Goal: Feedback & Contribution: Leave review/rating

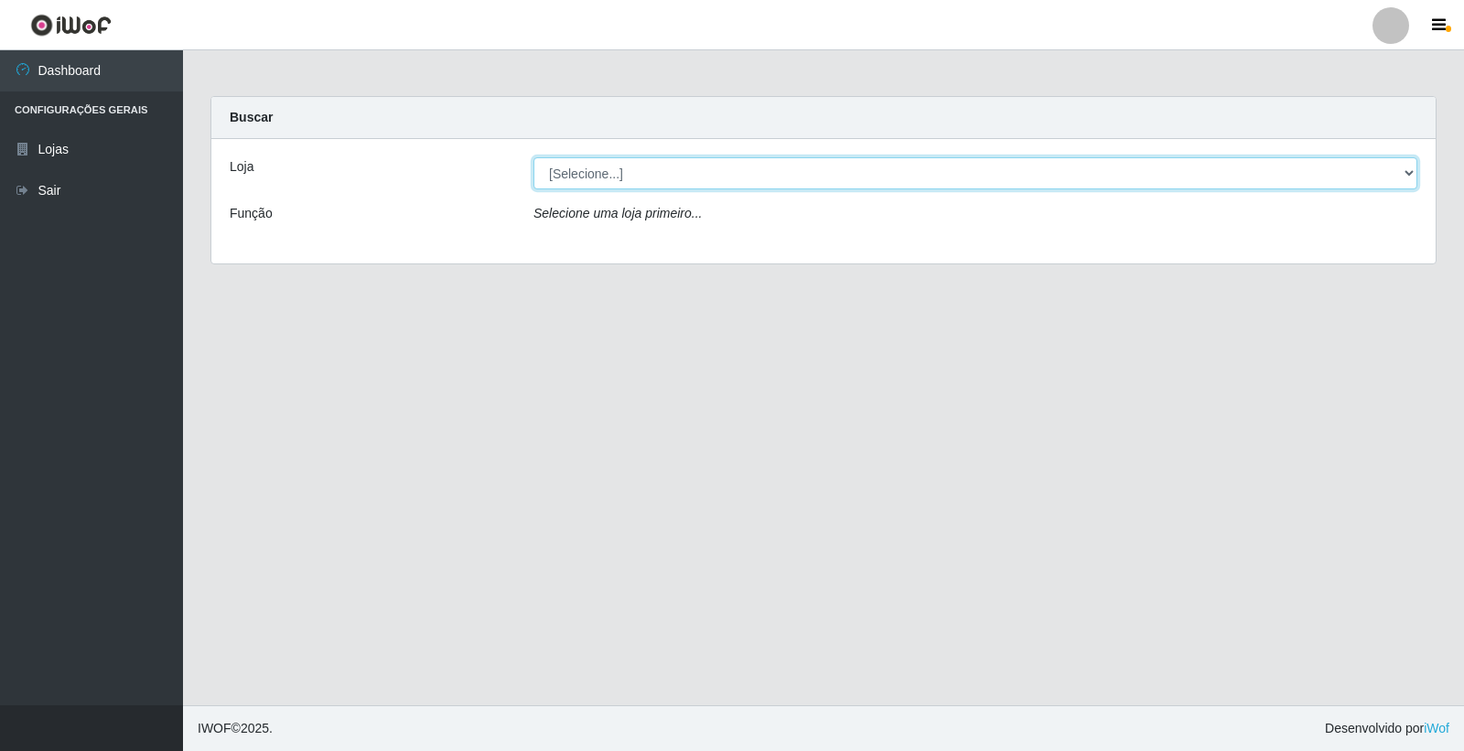
click at [1407, 168] on select "[Selecione...] O Feirão - [GEOGRAPHIC_DATA]" at bounding box center [976, 173] width 884 height 32
select select "327"
click at [534, 157] on select "[Selecione...] O Feirão - [GEOGRAPHIC_DATA]" at bounding box center [976, 173] width 884 height 32
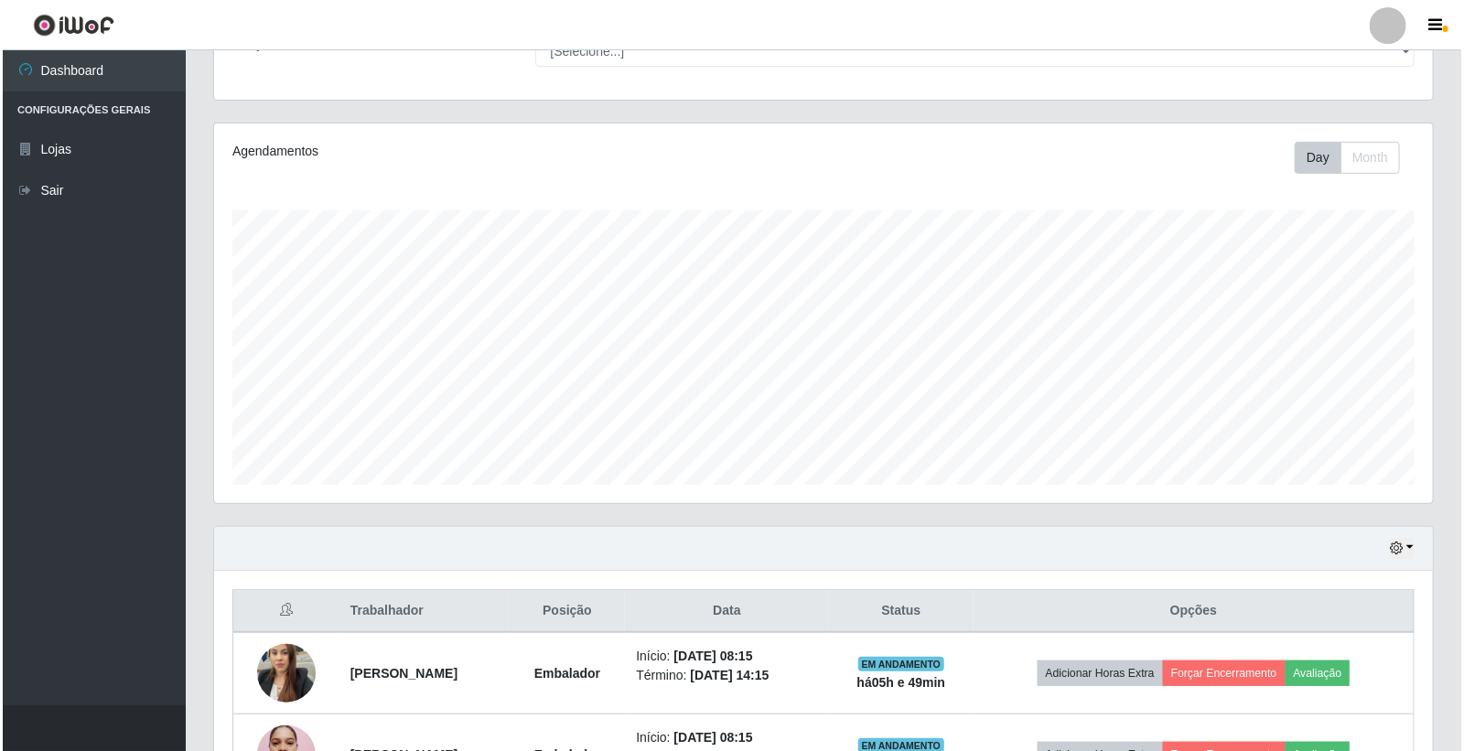
scroll to position [383, 0]
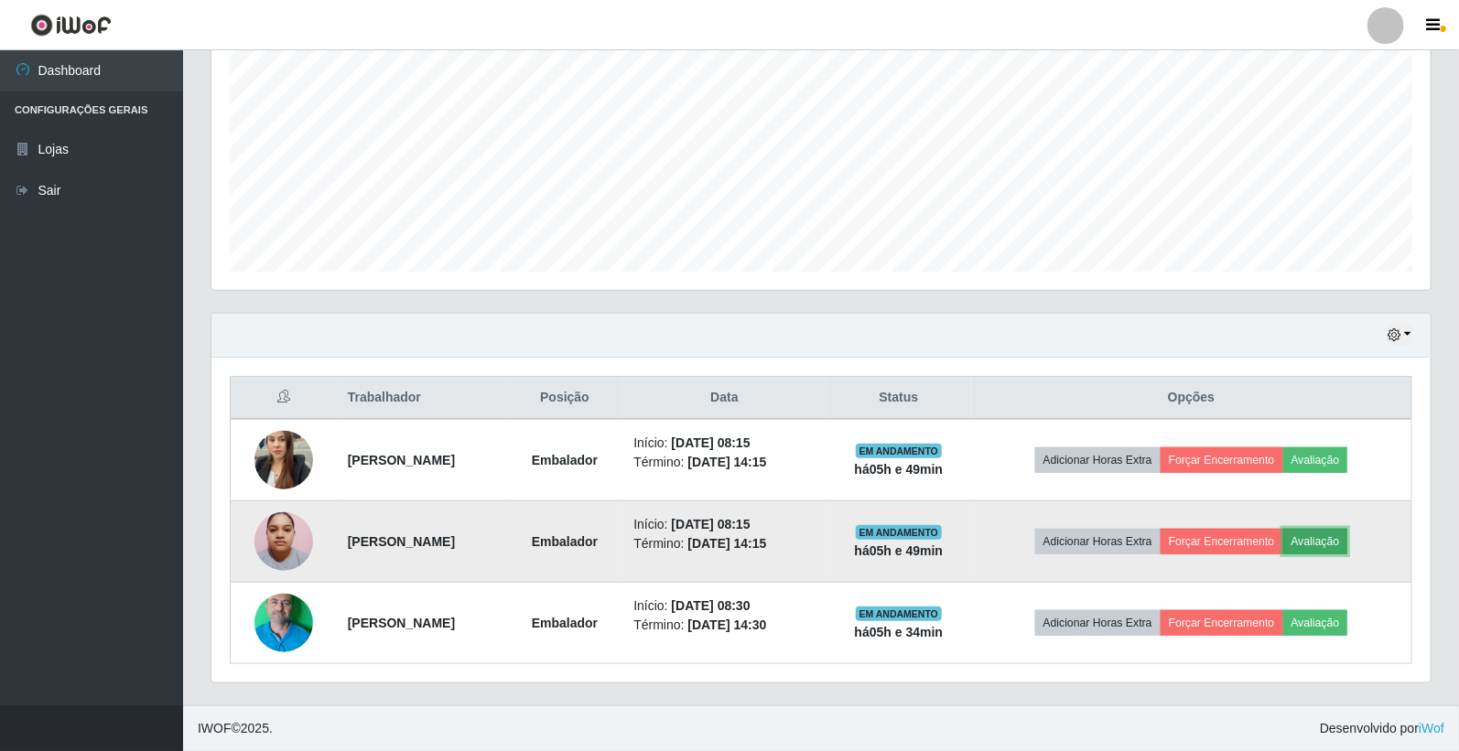
click at [1343, 545] on button "Avaliação" at bounding box center [1315, 542] width 65 height 26
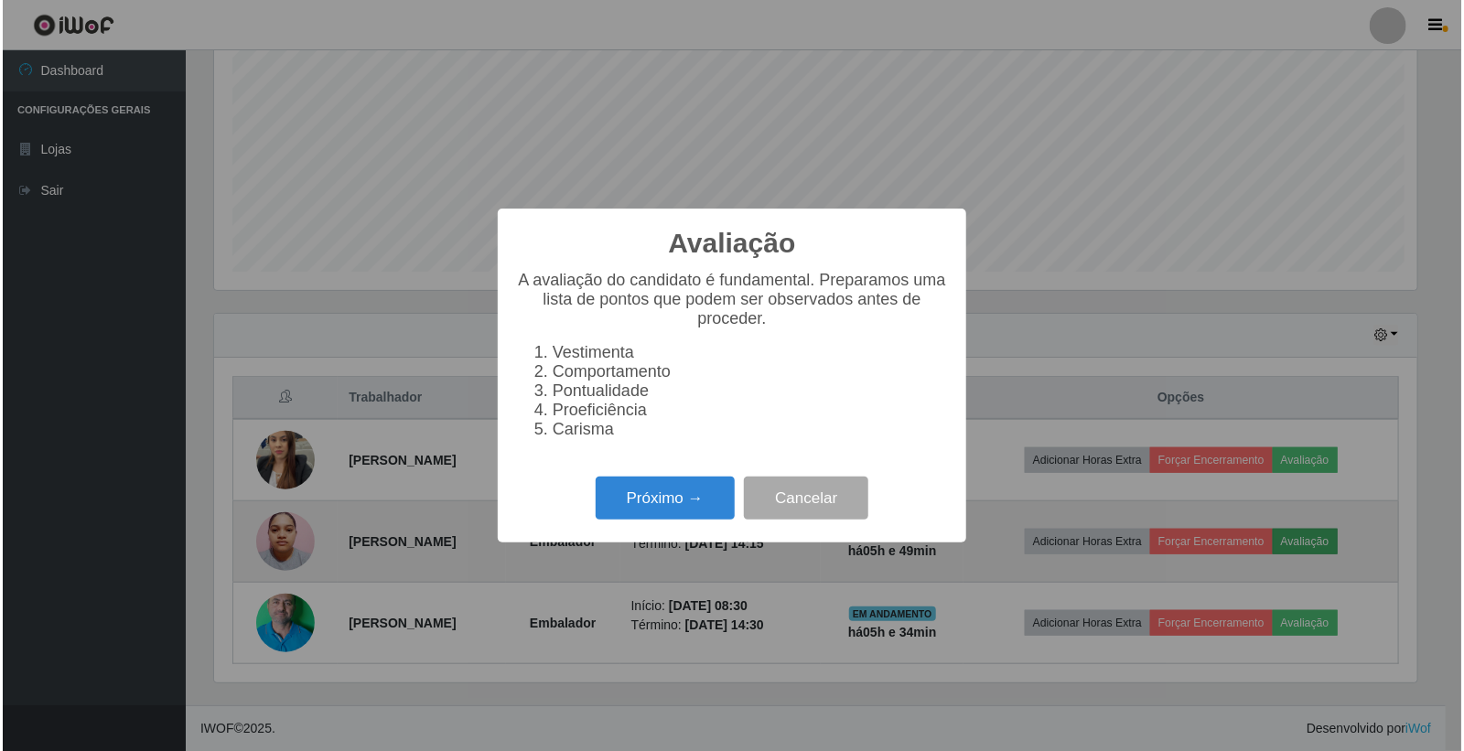
scroll to position [379, 1208]
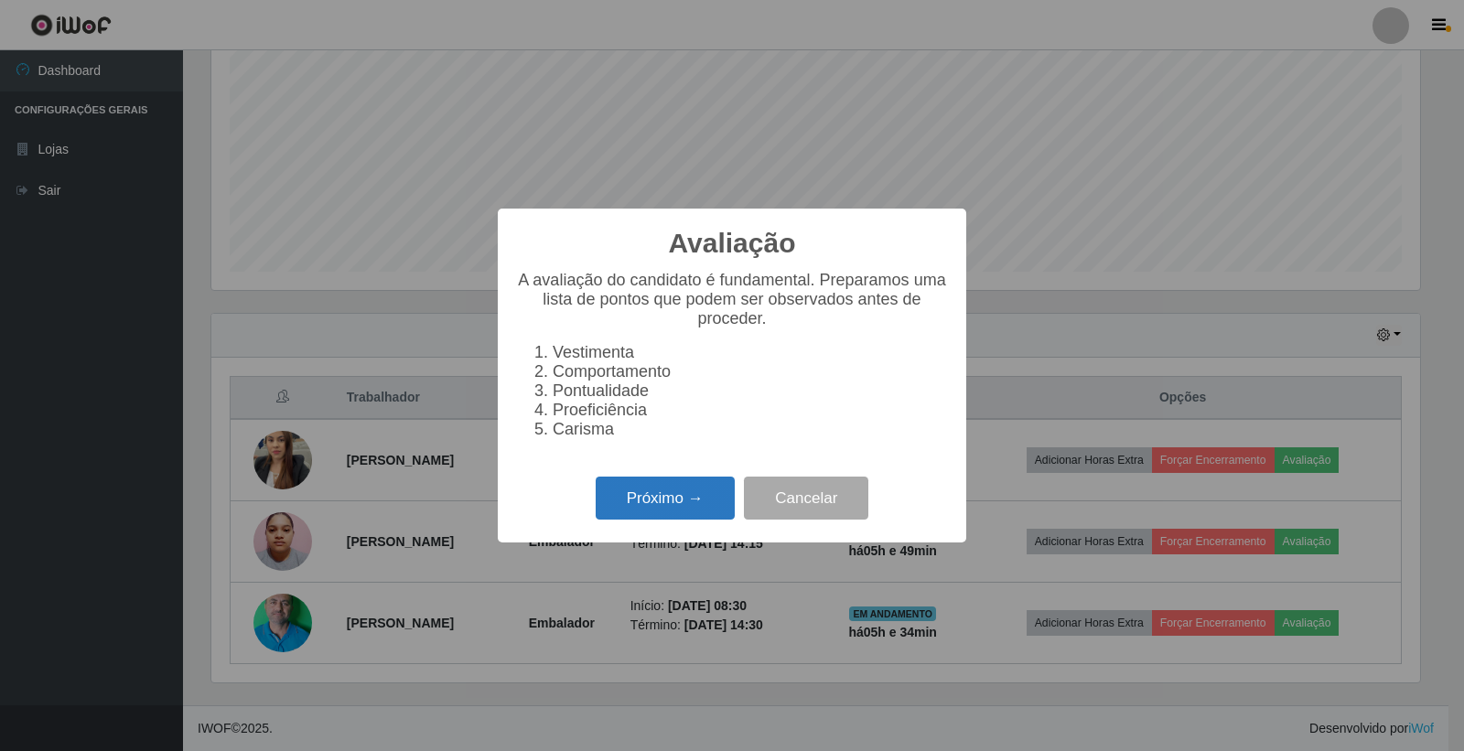
click at [648, 499] on button "Próximo →" at bounding box center [665, 498] width 139 height 43
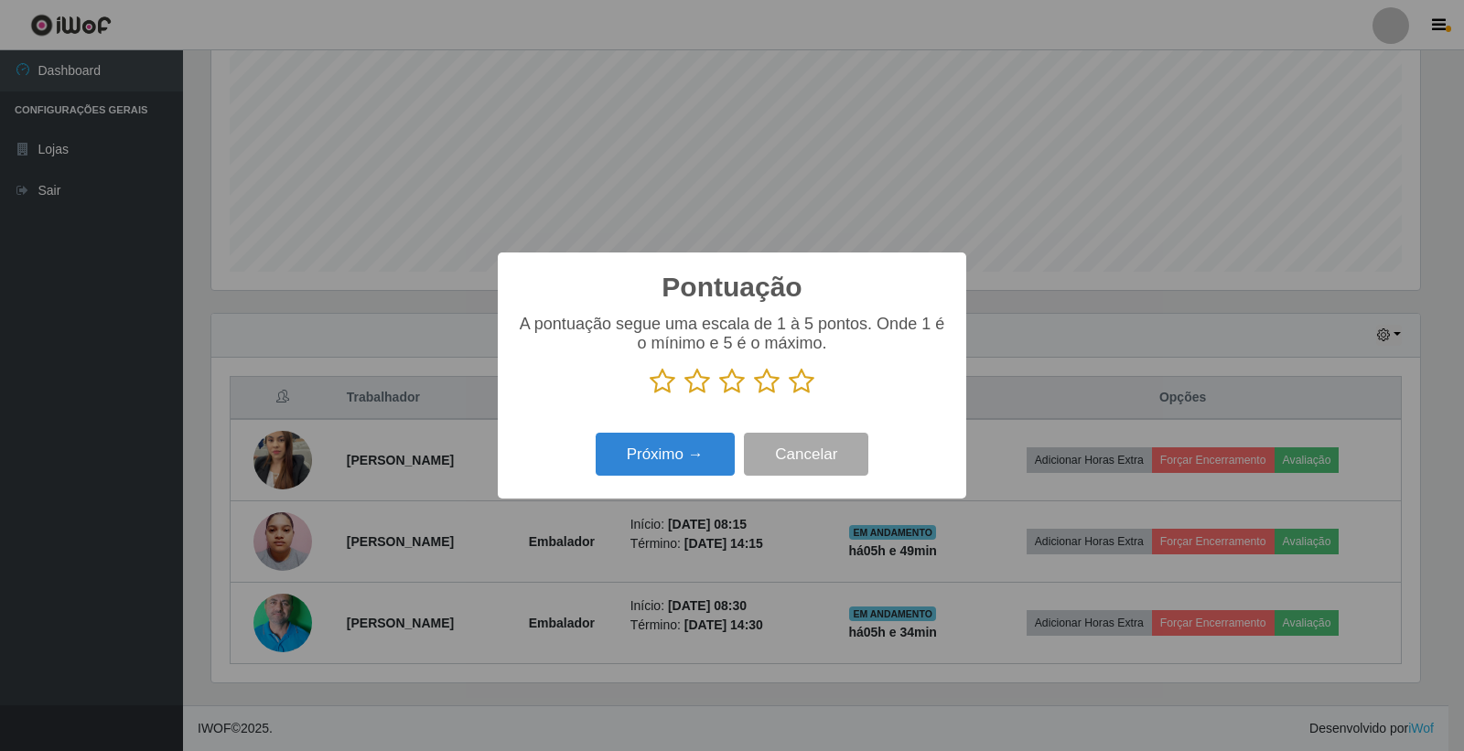
click at [798, 381] on icon at bounding box center [802, 381] width 26 height 27
click at [789, 395] on input "radio" at bounding box center [789, 395] width 0 height 0
click at [761, 387] on icon at bounding box center [767, 381] width 26 height 27
click at [754, 395] on input "radio" at bounding box center [754, 395] width 0 height 0
click at [714, 449] on button "Próximo →" at bounding box center [665, 454] width 139 height 43
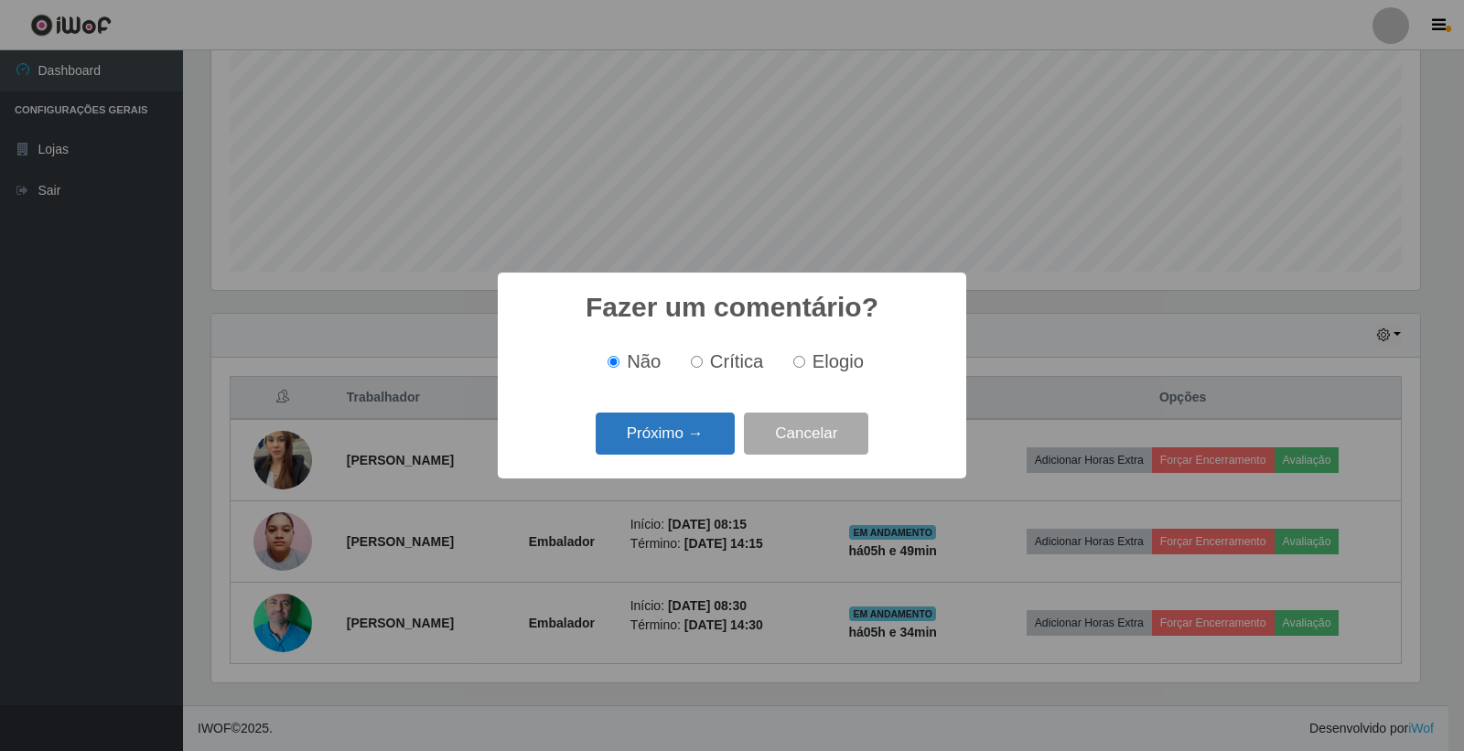
click at [698, 443] on button "Próximo →" at bounding box center [665, 434] width 139 height 43
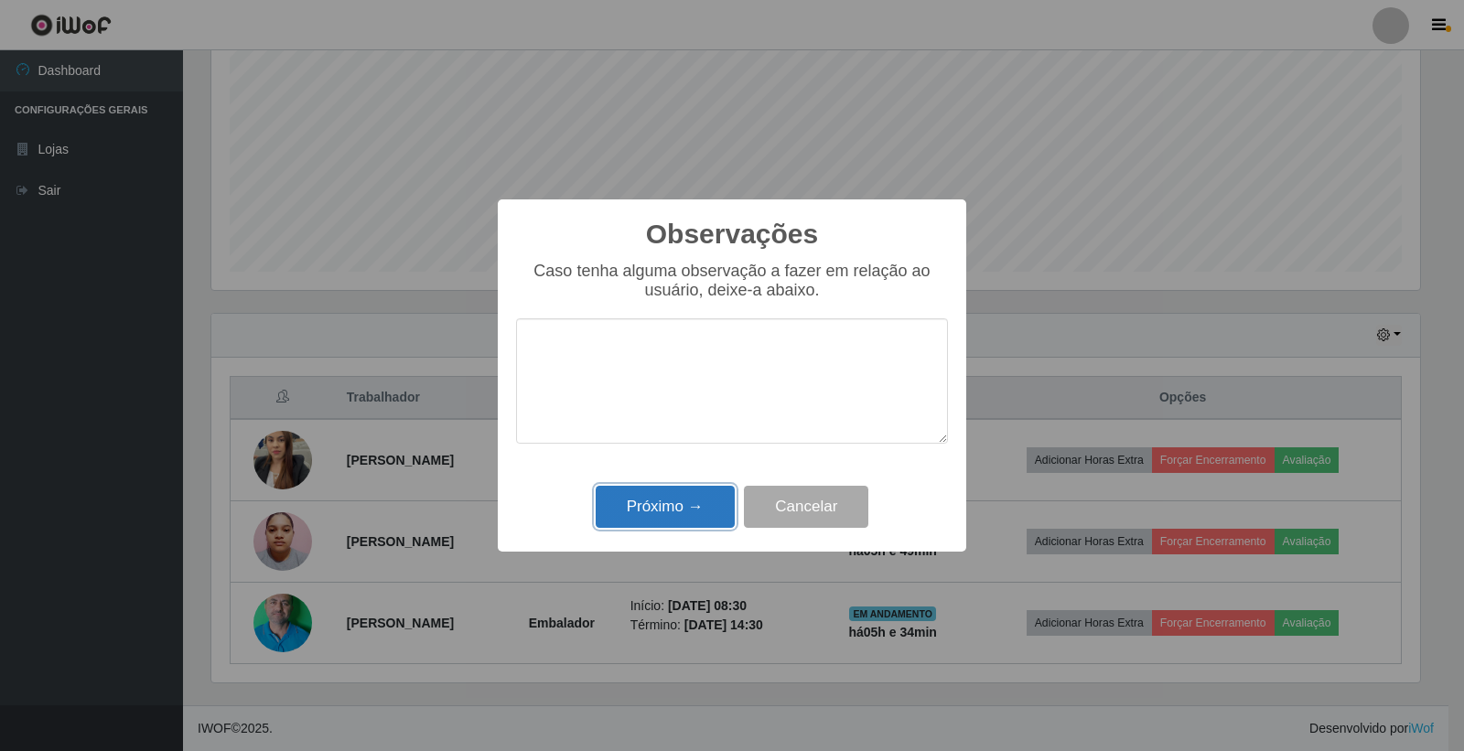
click at [677, 502] on button "Próximo →" at bounding box center [665, 507] width 139 height 43
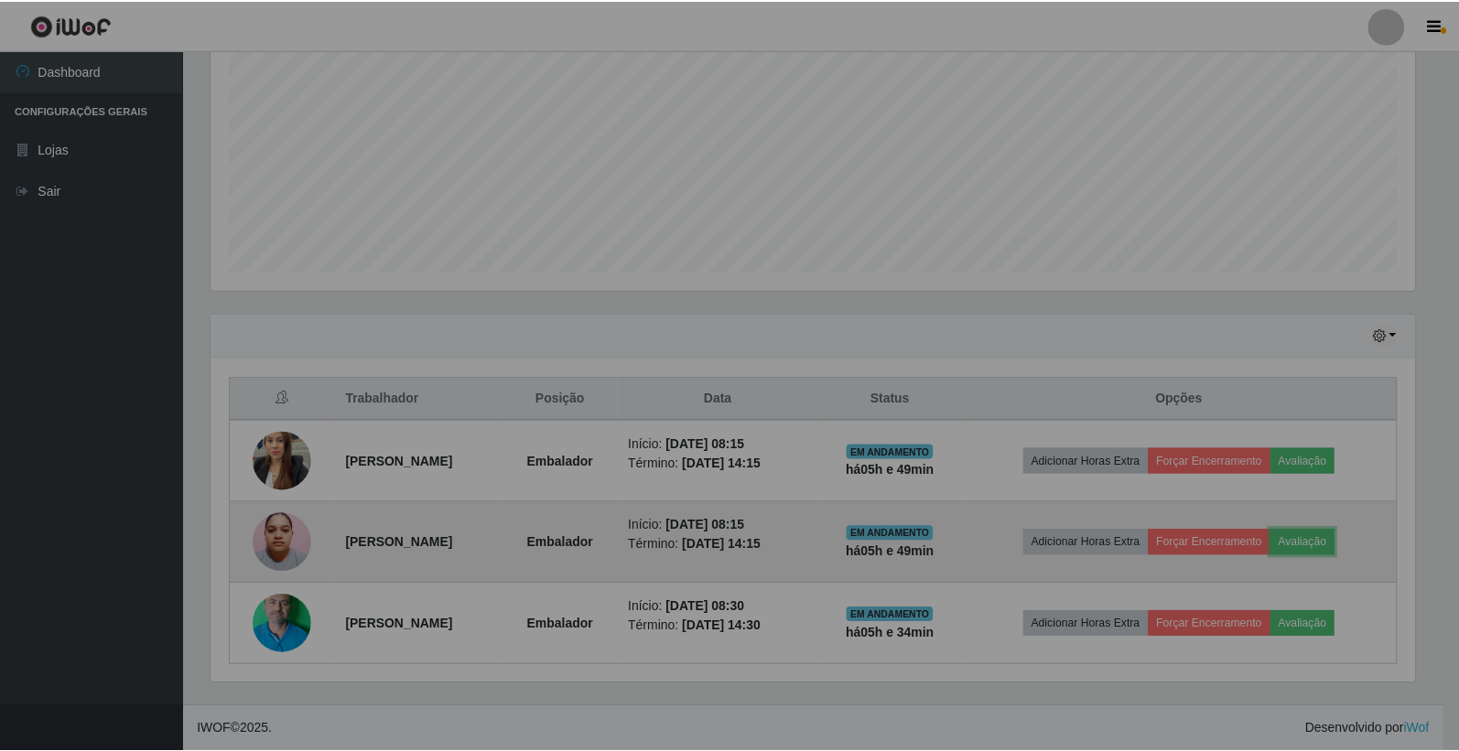
scroll to position [379, 1219]
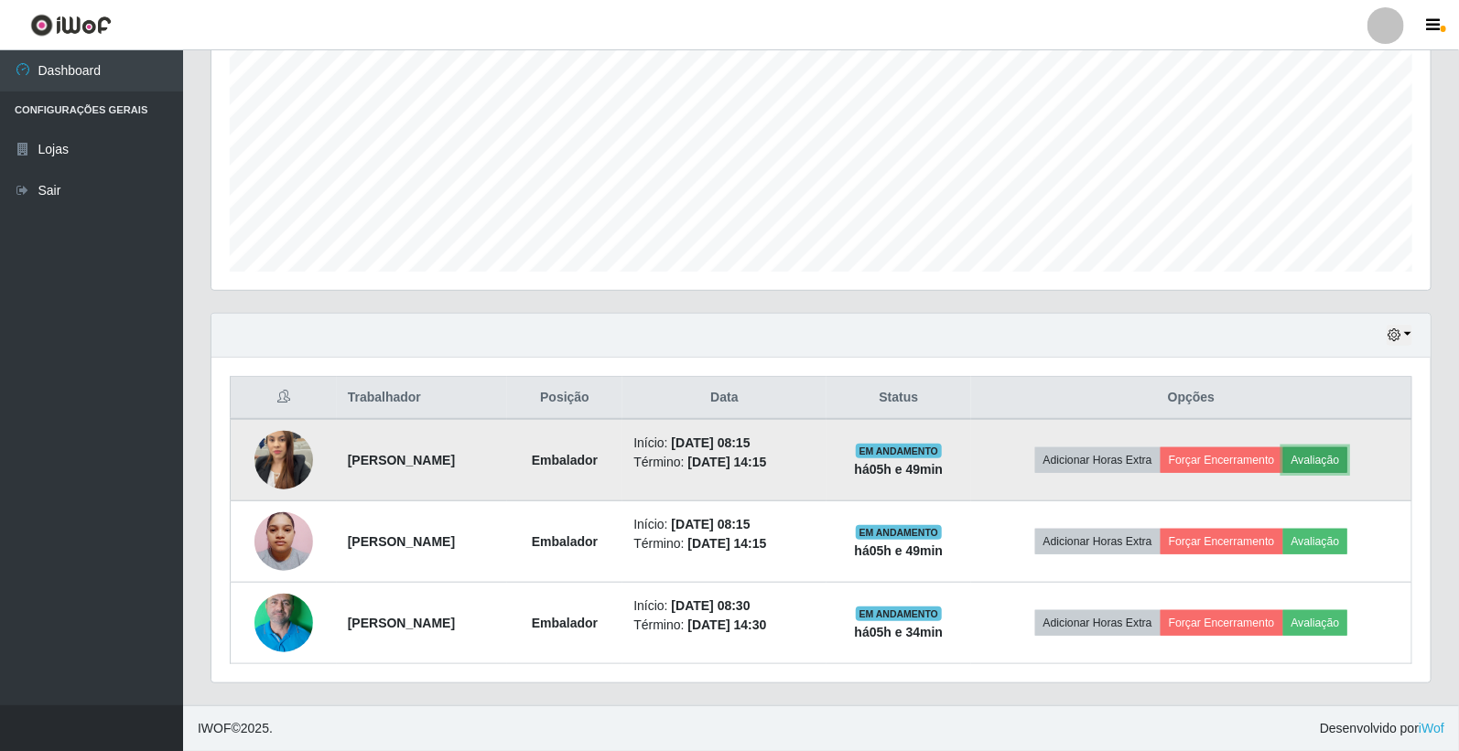
click at [1320, 455] on button "Avaliação" at bounding box center [1315, 461] width 65 height 26
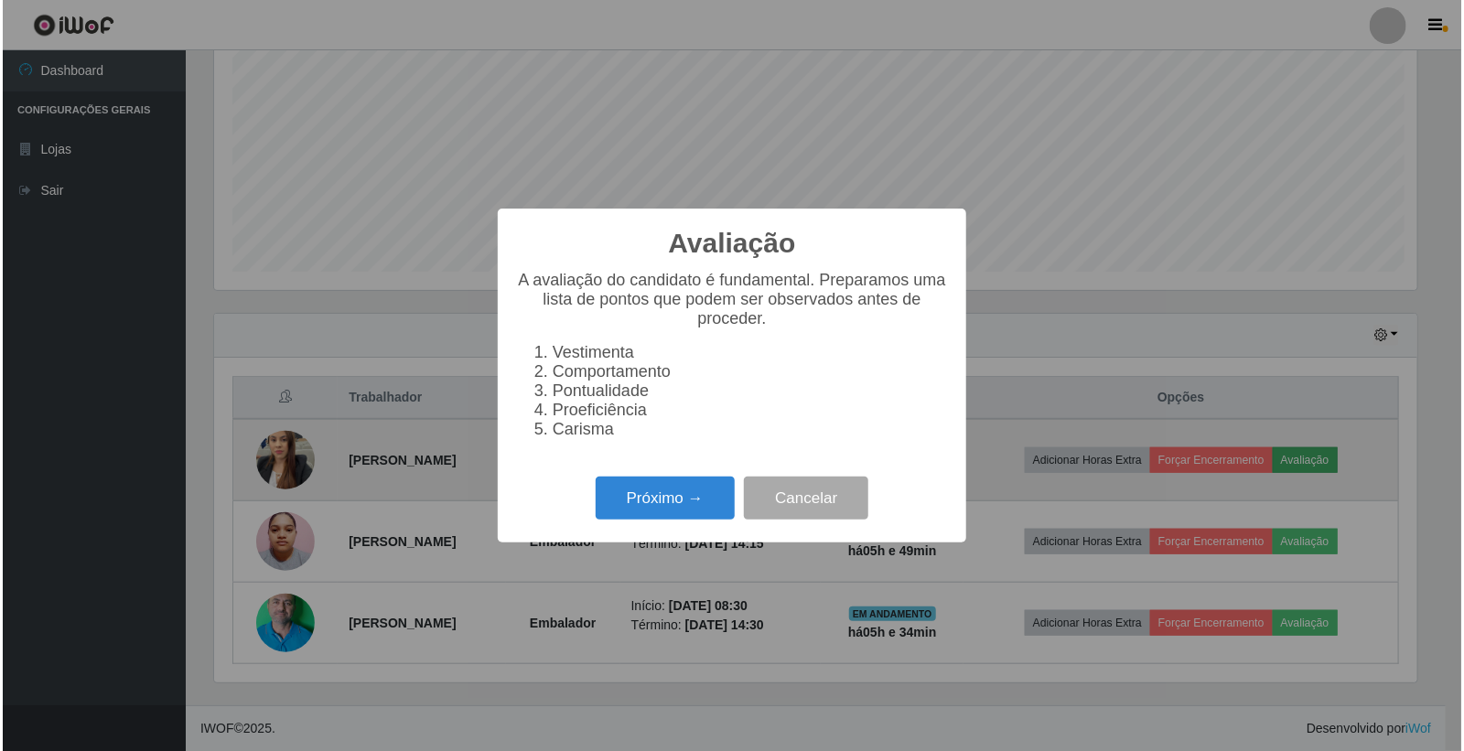
scroll to position [379, 1208]
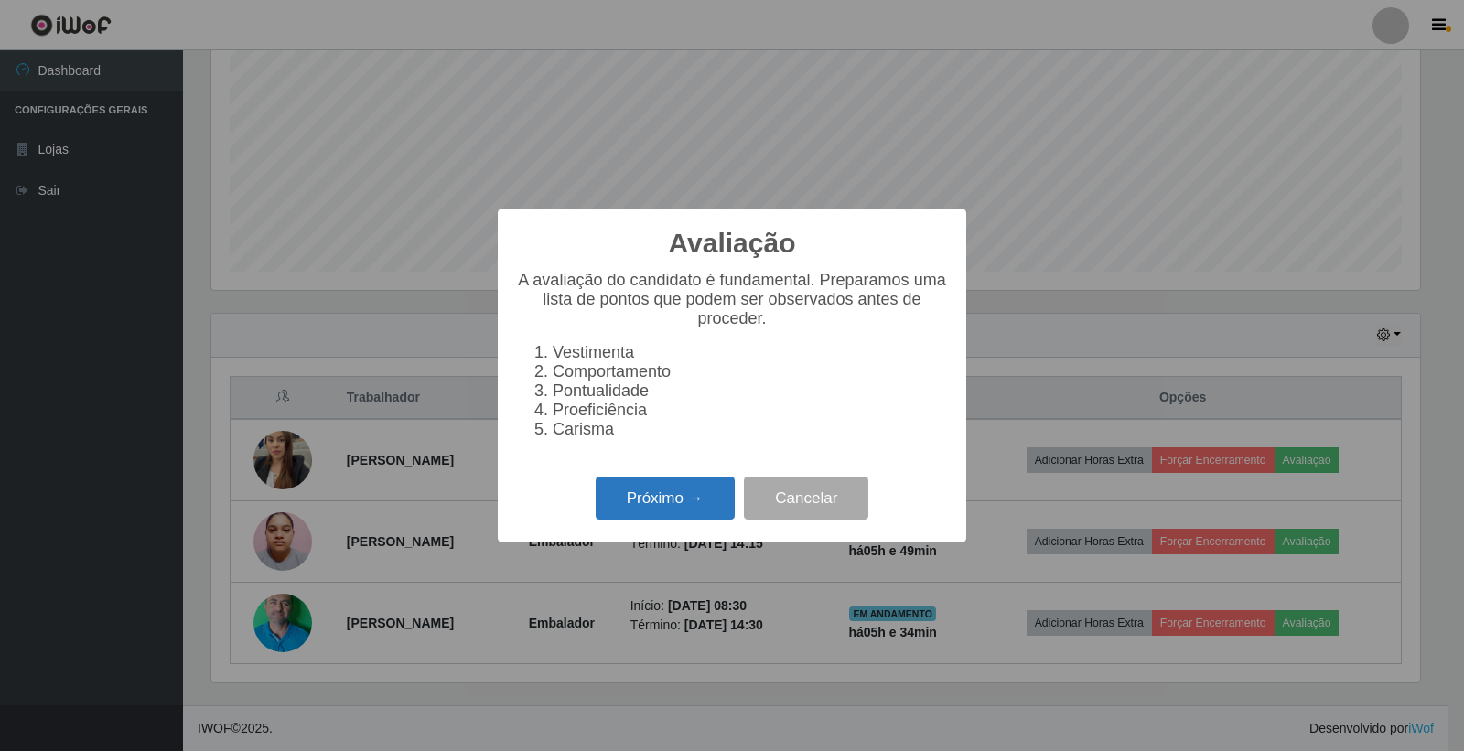
click at [650, 505] on button "Próximo →" at bounding box center [665, 498] width 139 height 43
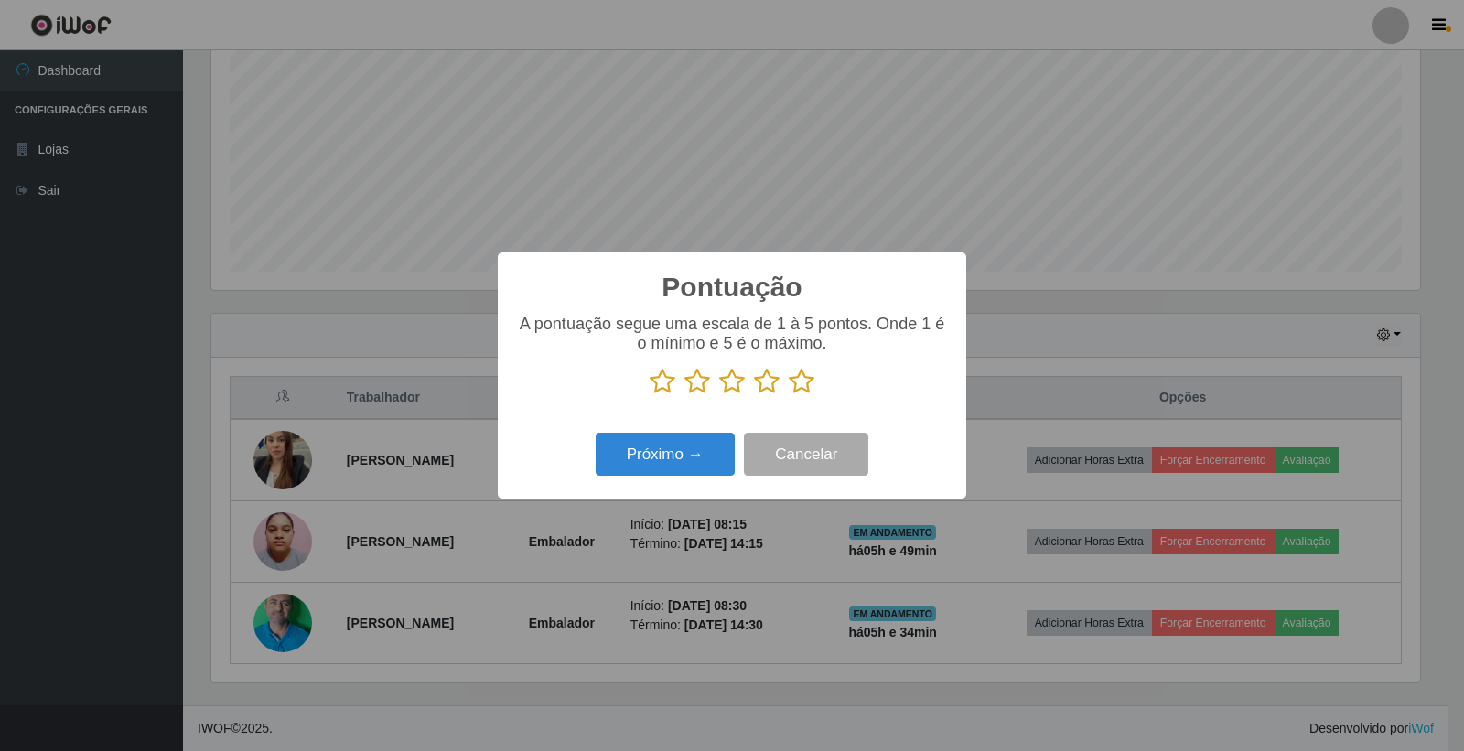
scroll to position [914899, 914070]
click at [800, 386] on icon at bounding box center [802, 381] width 26 height 27
click at [789, 395] on input "radio" at bounding box center [789, 395] width 0 height 0
click at [697, 459] on button "Próximo →" at bounding box center [665, 454] width 139 height 43
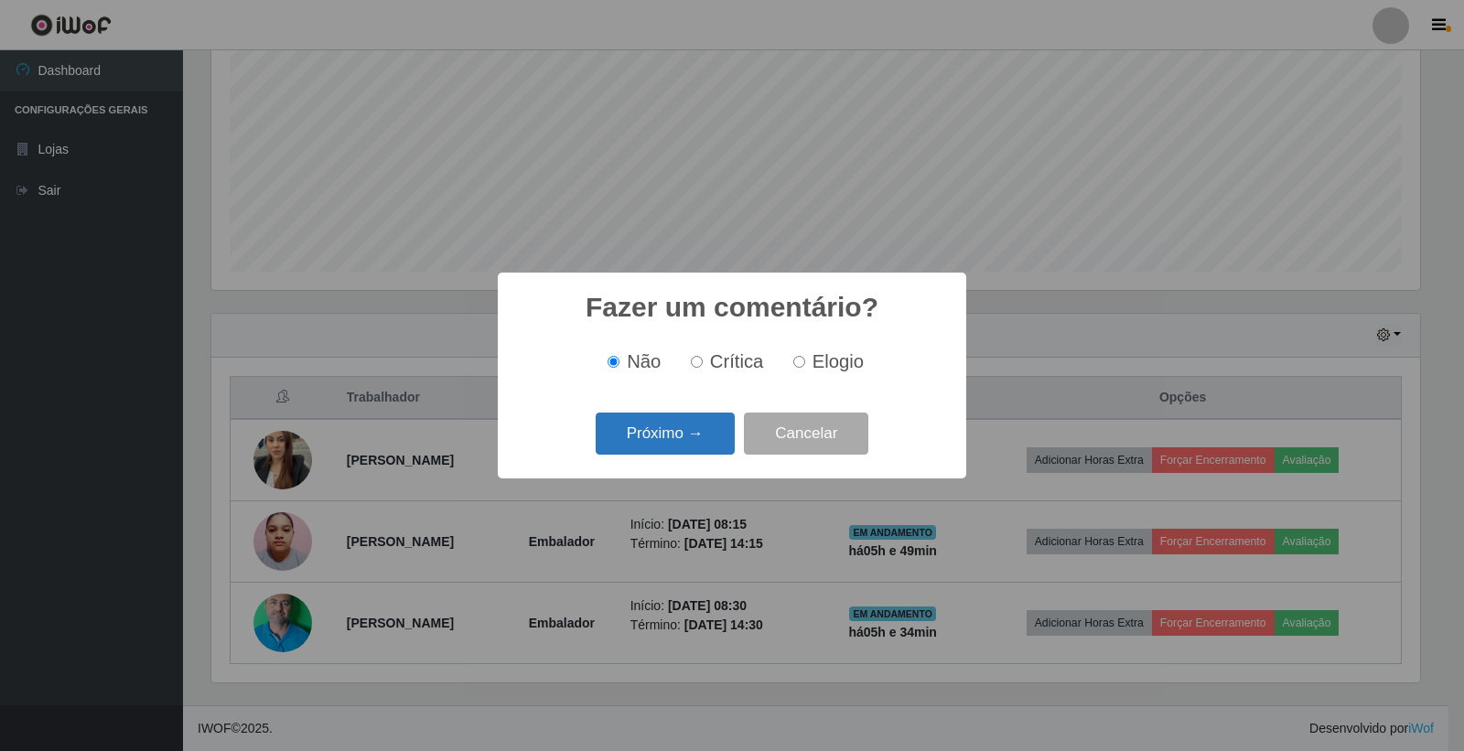
click at [701, 439] on button "Próximo →" at bounding box center [665, 434] width 139 height 43
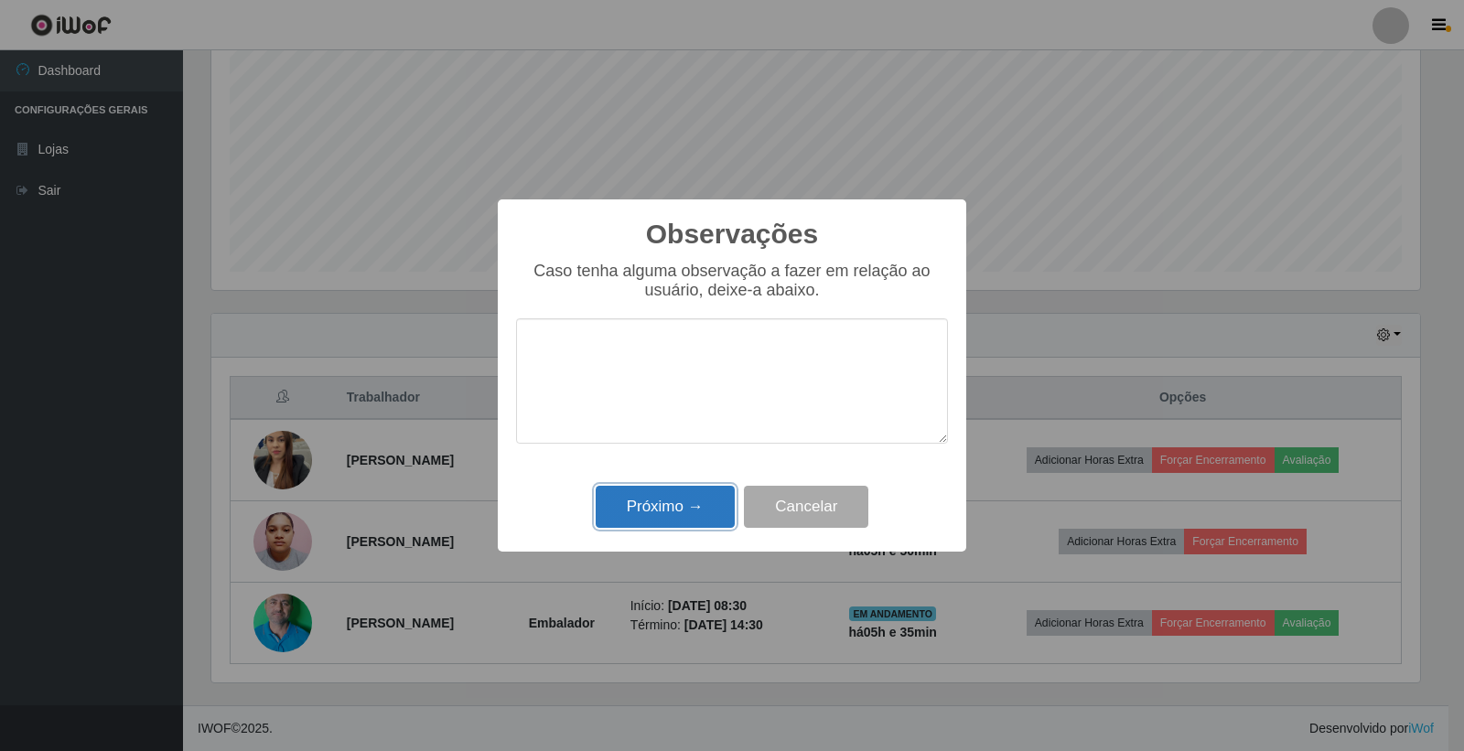
click at [683, 506] on button "Próximo →" at bounding box center [665, 507] width 139 height 43
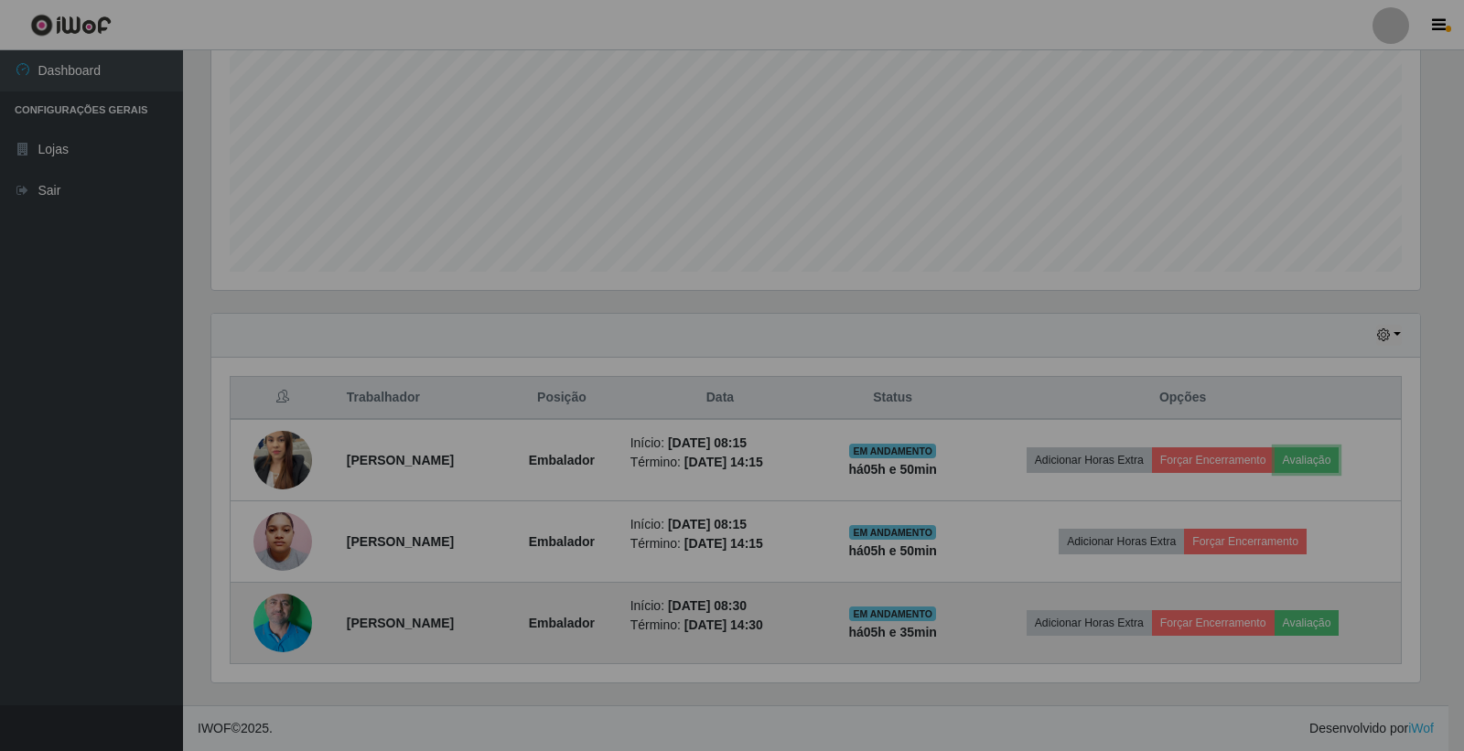
scroll to position [379, 1219]
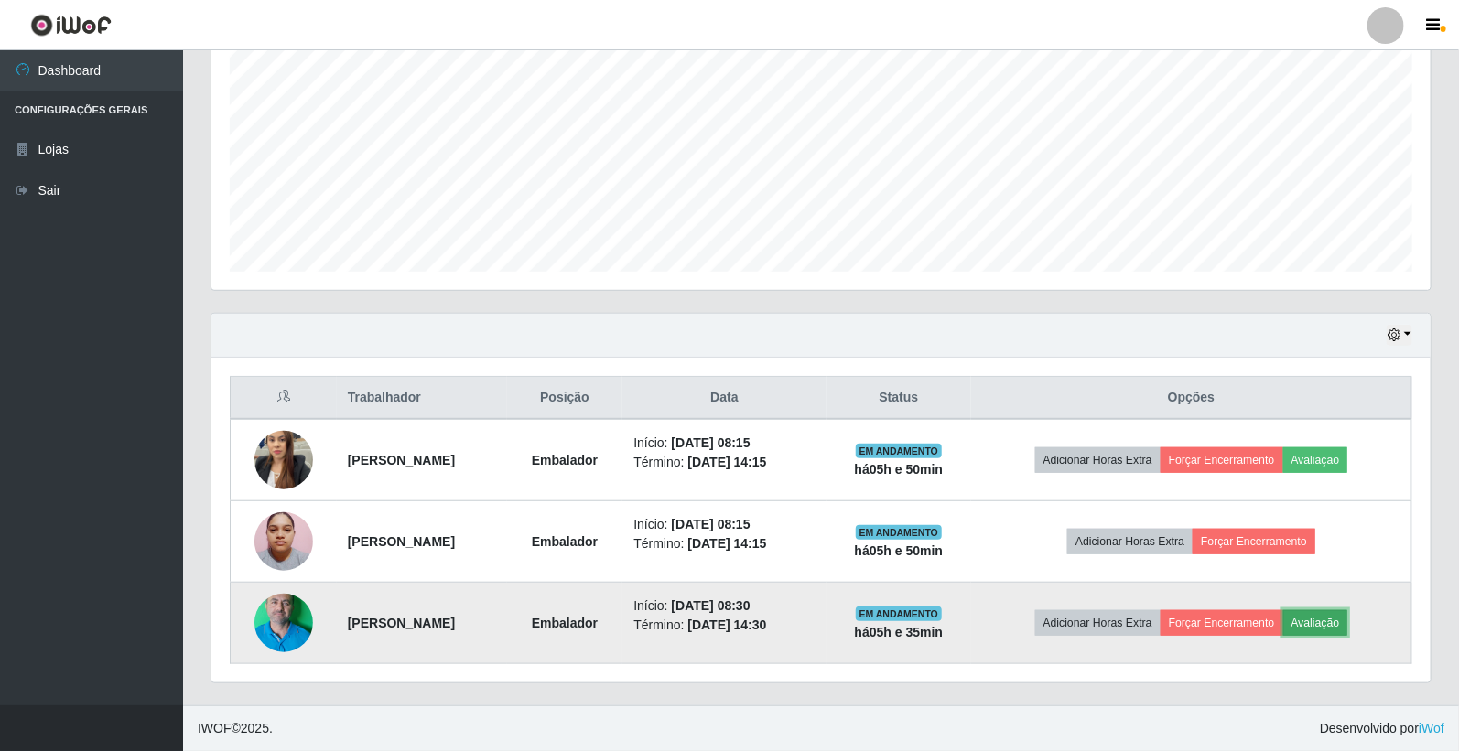
click at [1332, 625] on button "Avaliação" at bounding box center [1315, 623] width 65 height 26
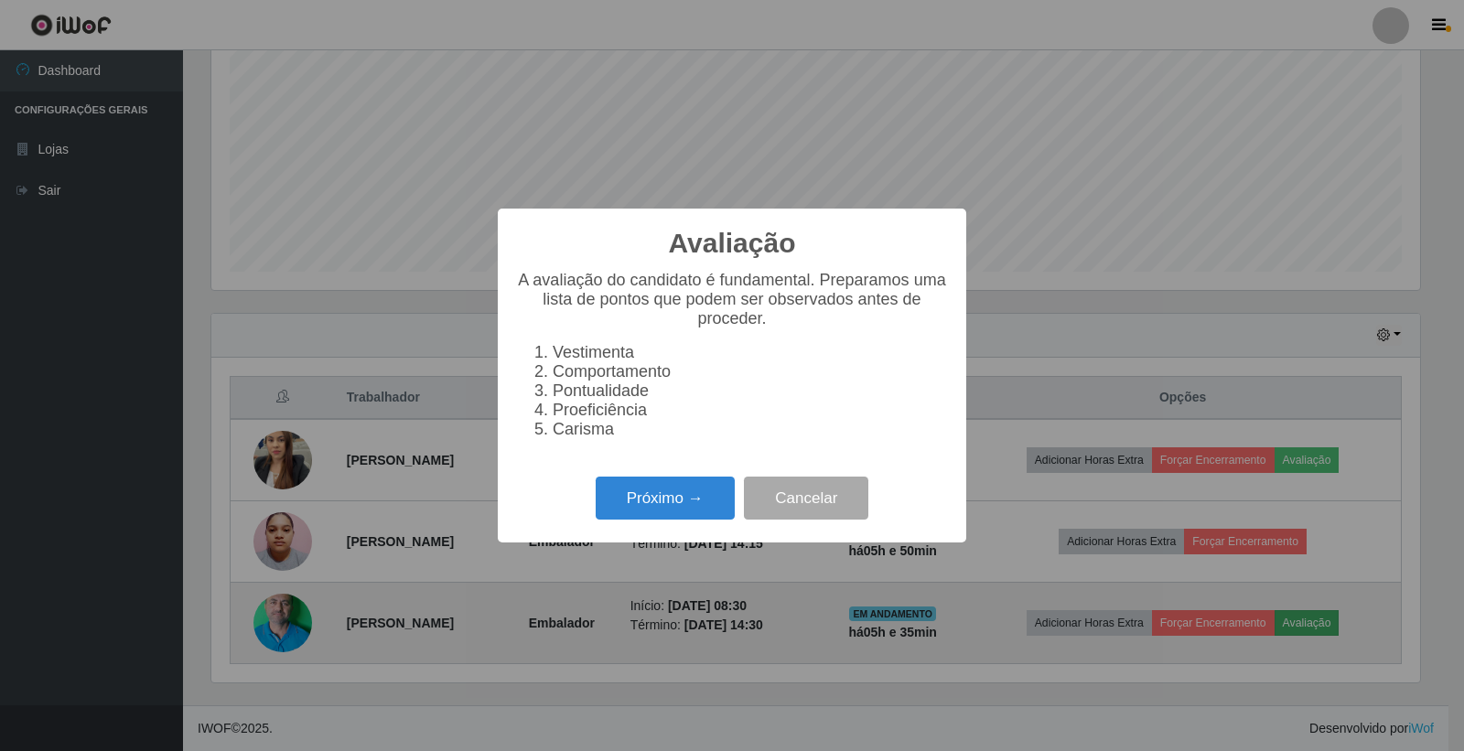
scroll to position [379, 1208]
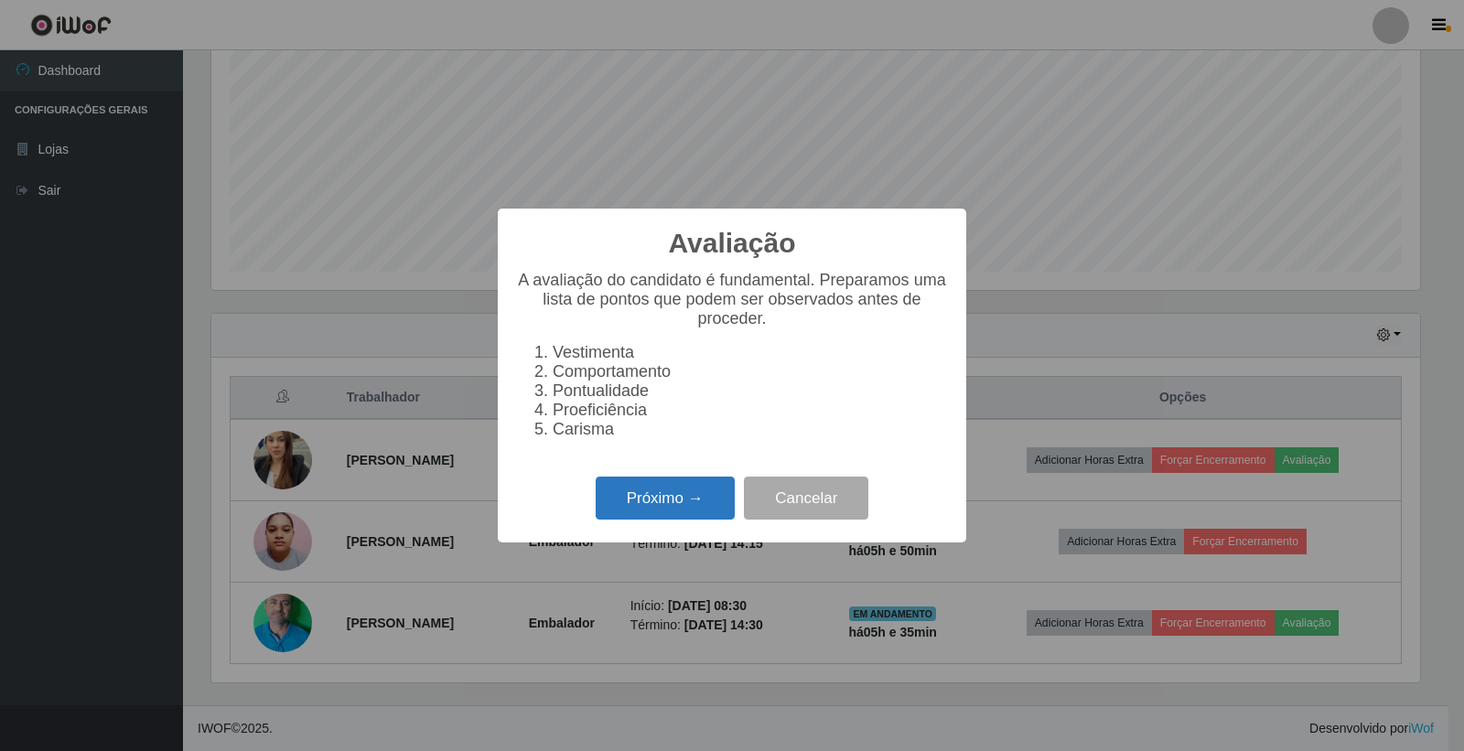
click at [670, 501] on button "Próximo →" at bounding box center [665, 498] width 139 height 43
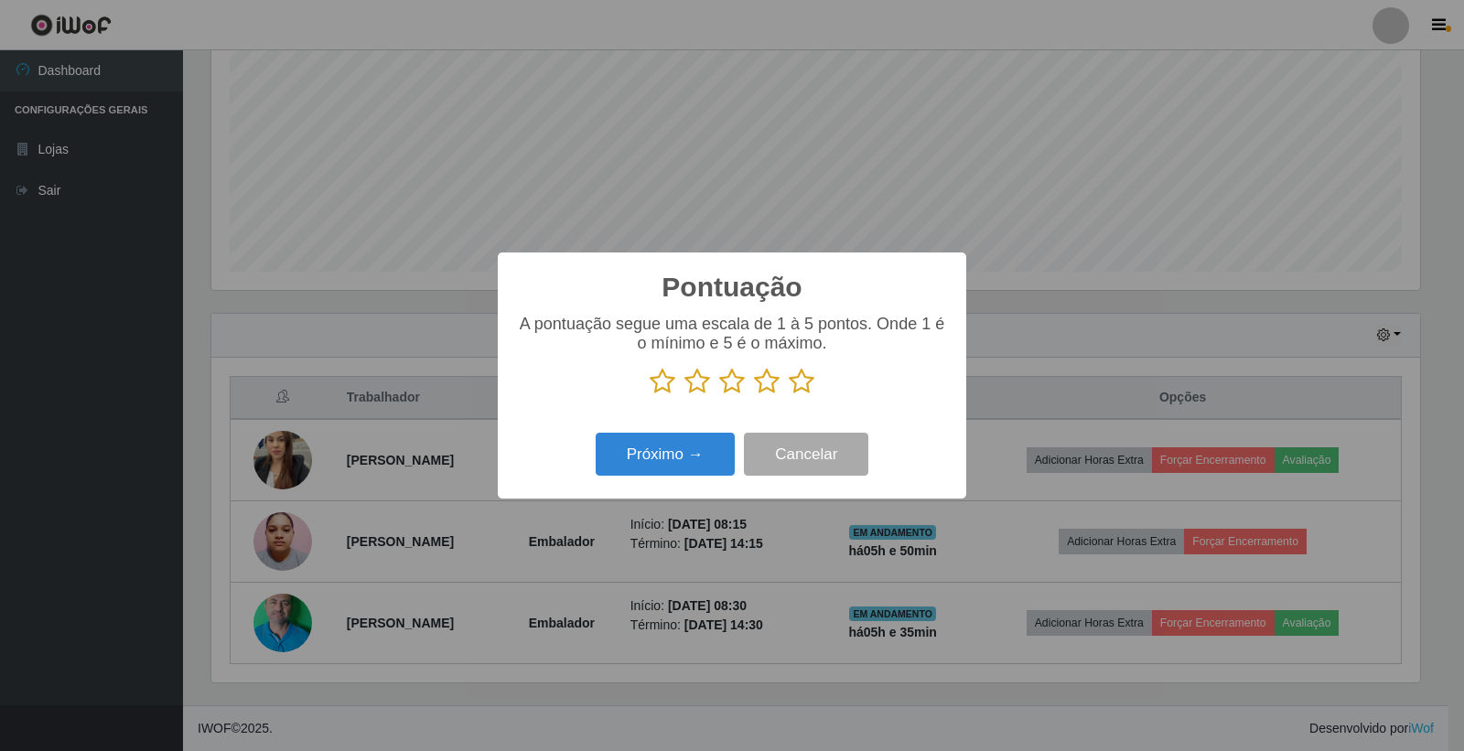
click at [799, 382] on icon at bounding box center [802, 381] width 26 height 27
click at [789, 395] on input "radio" at bounding box center [789, 395] width 0 height 0
click at [723, 448] on button "Próximo →" at bounding box center [665, 454] width 139 height 43
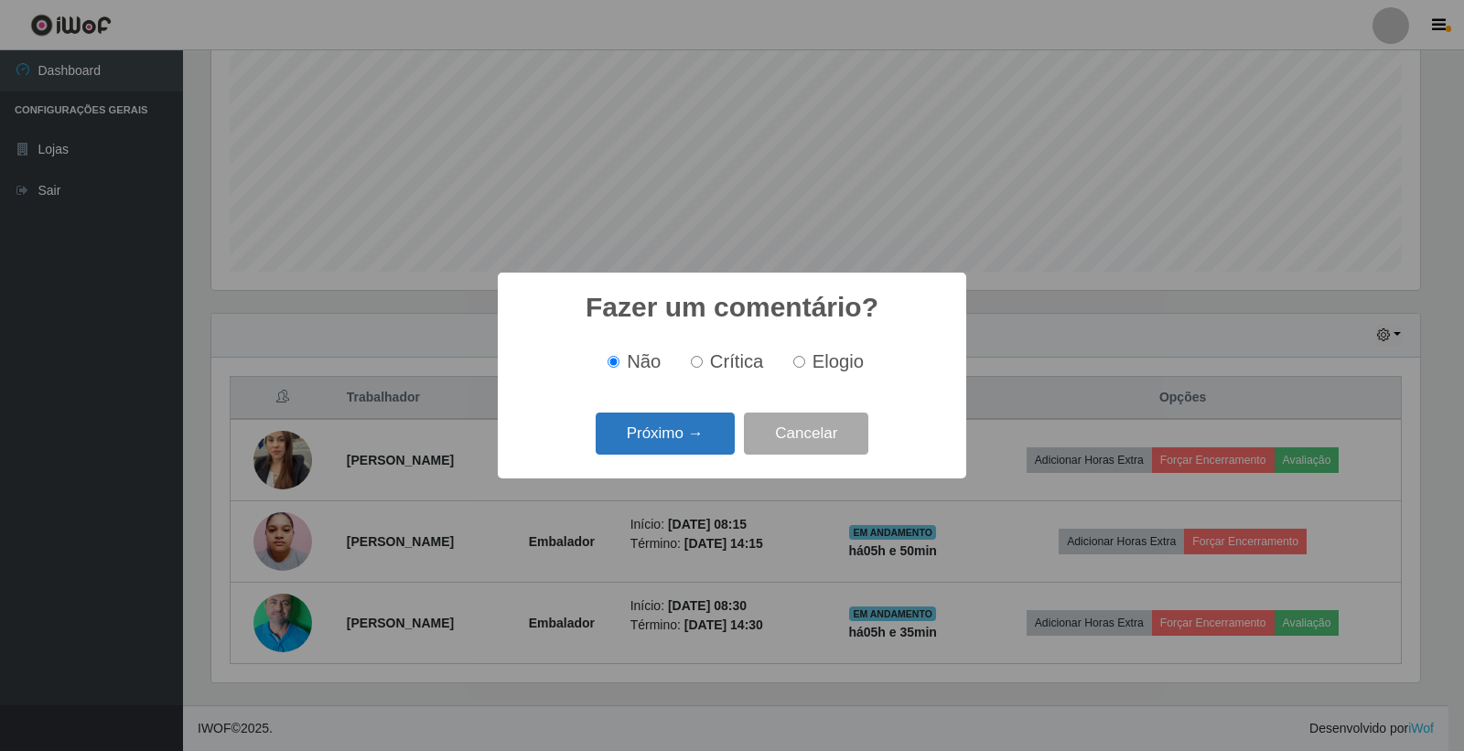
click at [712, 440] on button "Próximo →" at bounding box center [665, 434] width 139 height 43
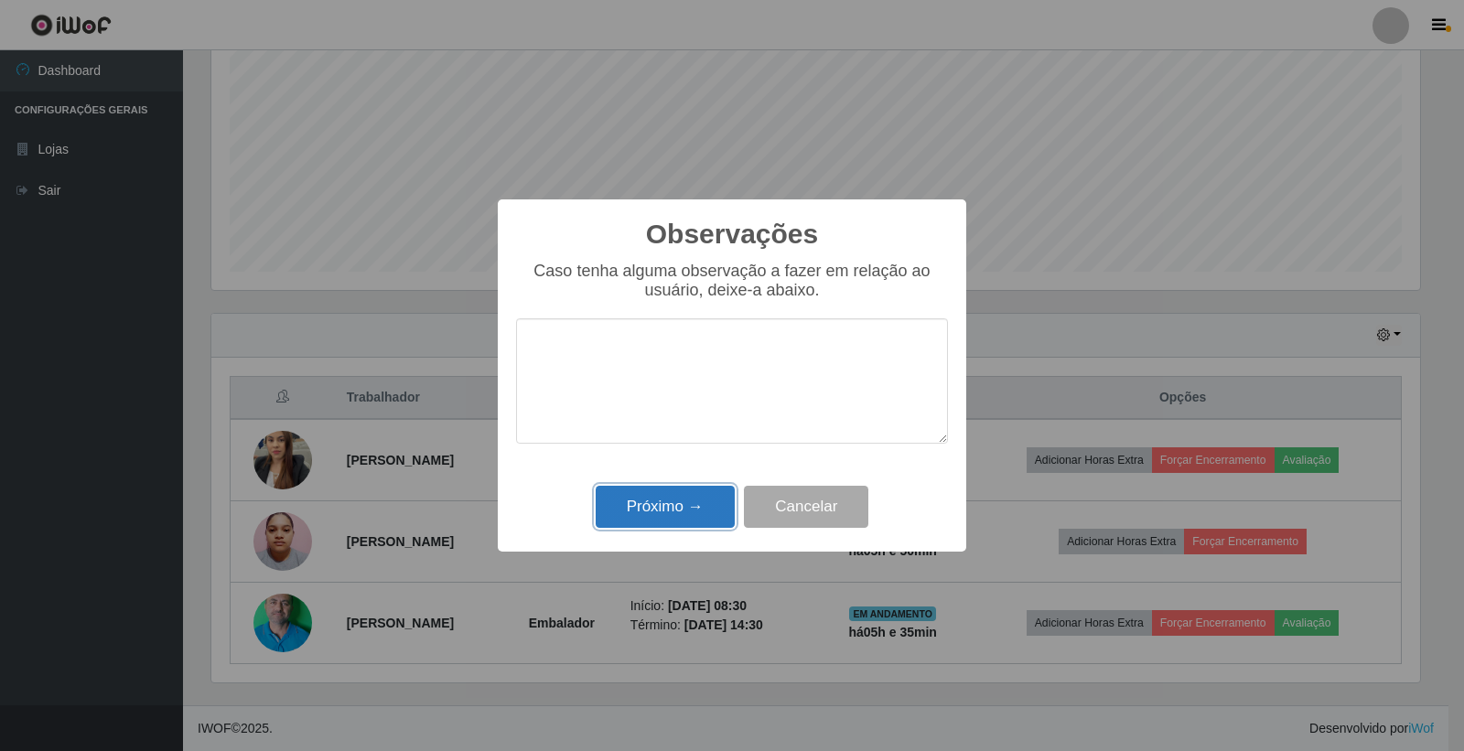
click at [697, 519] on button "Próximo →" at bounding box center [665, 507] width 139 height 43
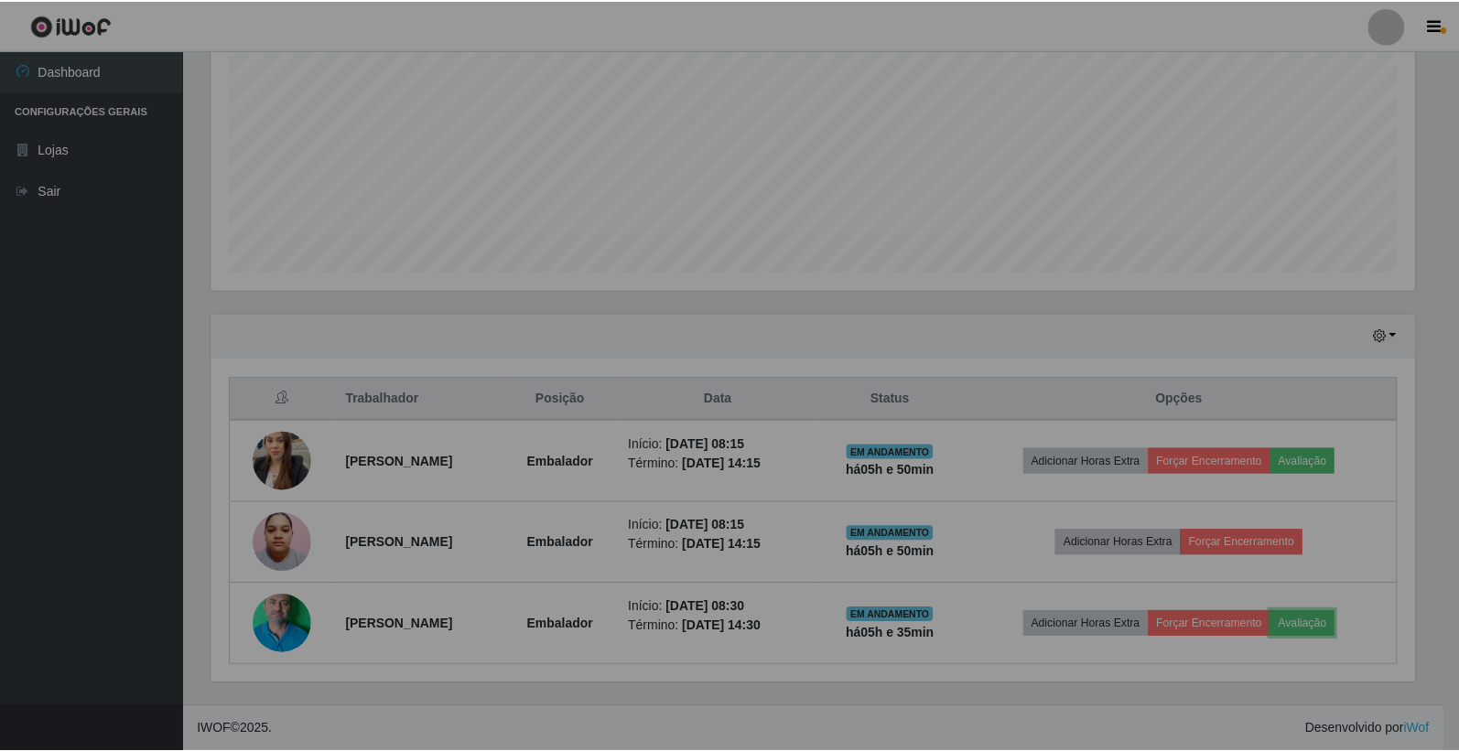
scroll to position [379, 1219]
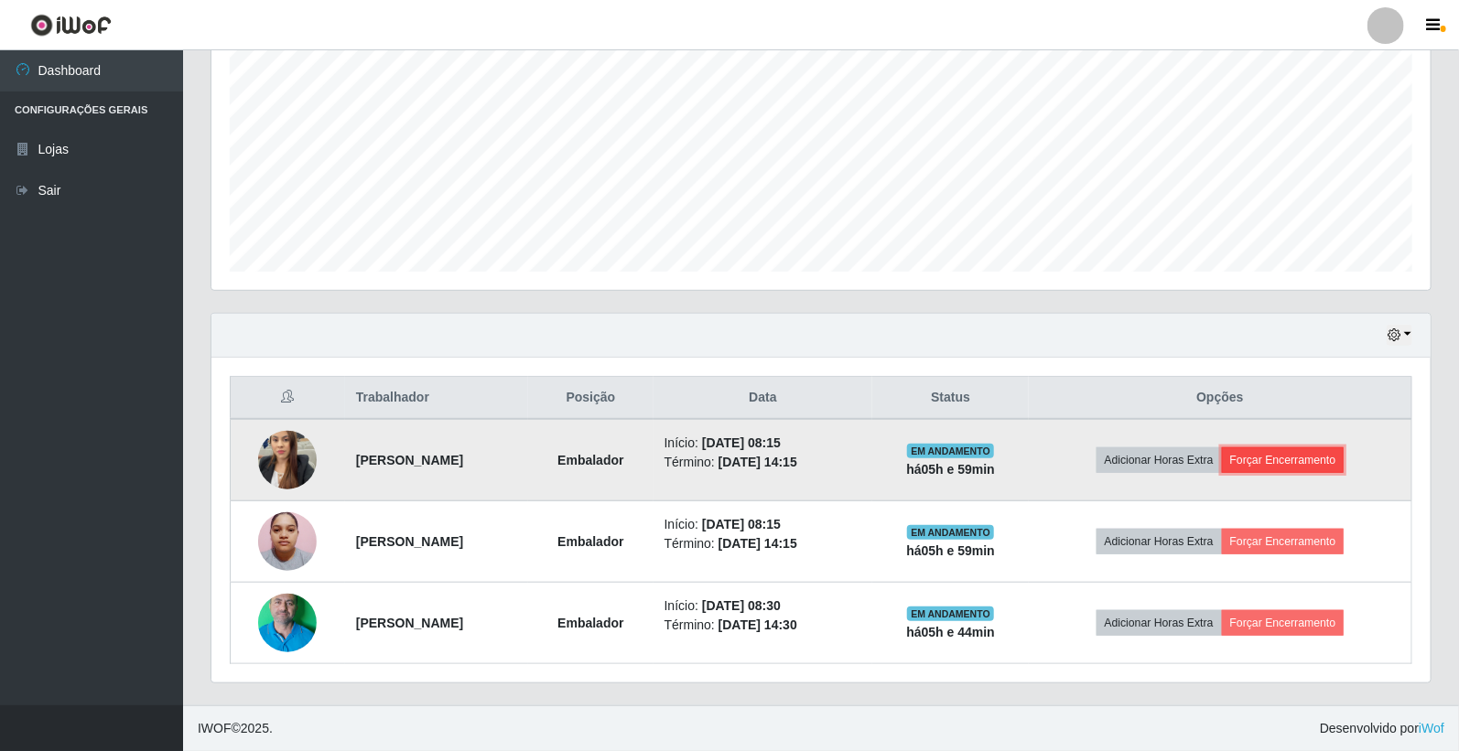
click at [1302, 460] on button "Forçar Encerramento" at bounding box center [1283, 461] width 123 height 26
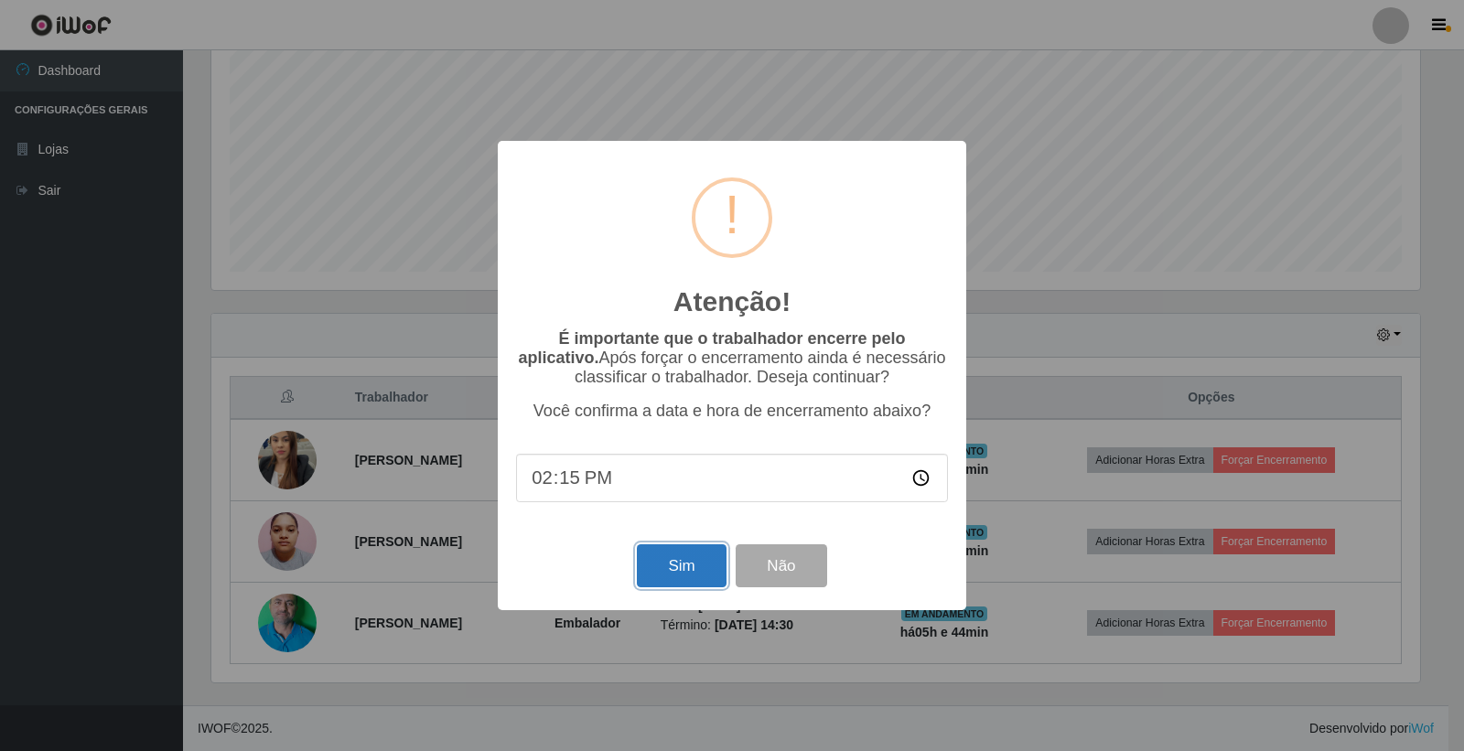
click at [656, 556] on button "Sim" at bounding box center [681, 566] width 89 height 43
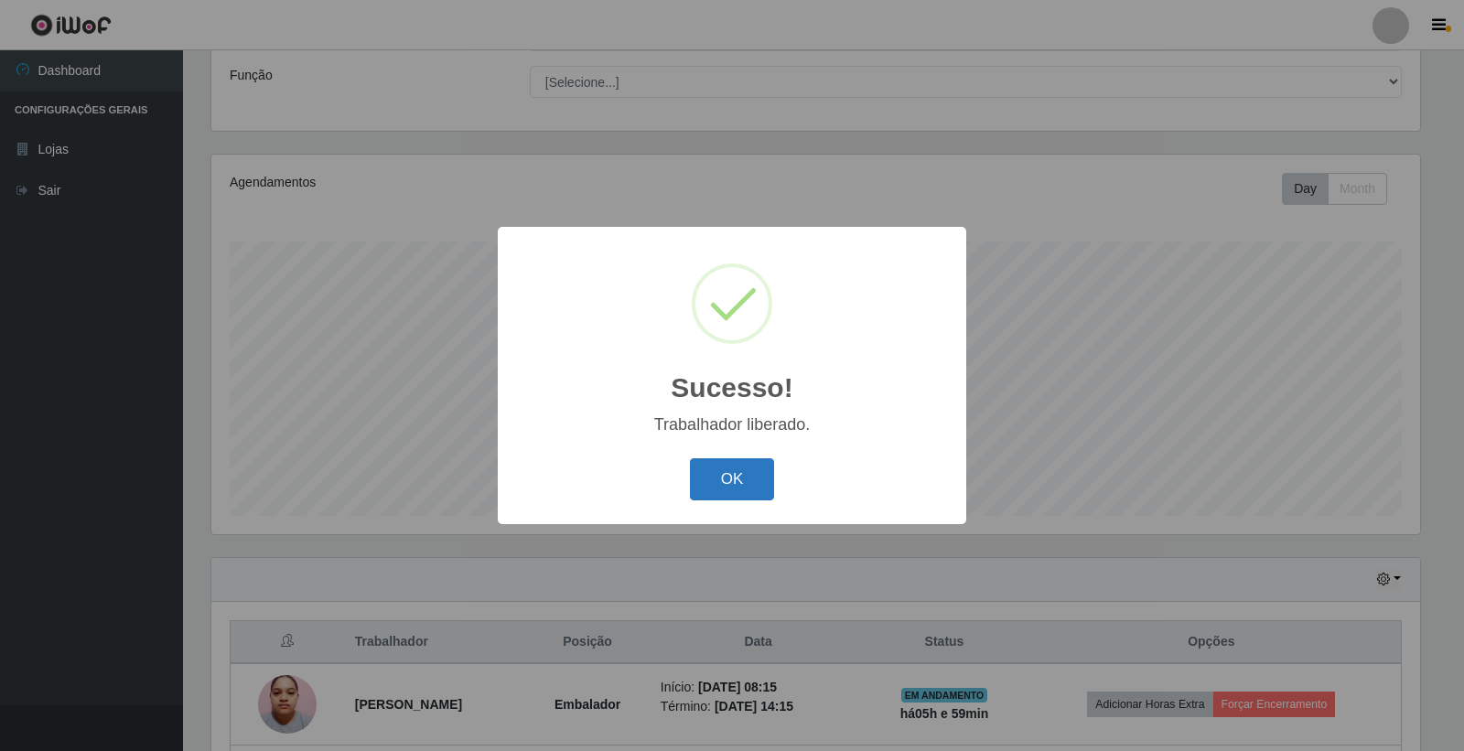
click at [752, 489] on button "OK" at bounding box center [732, 480] width 85 height 43
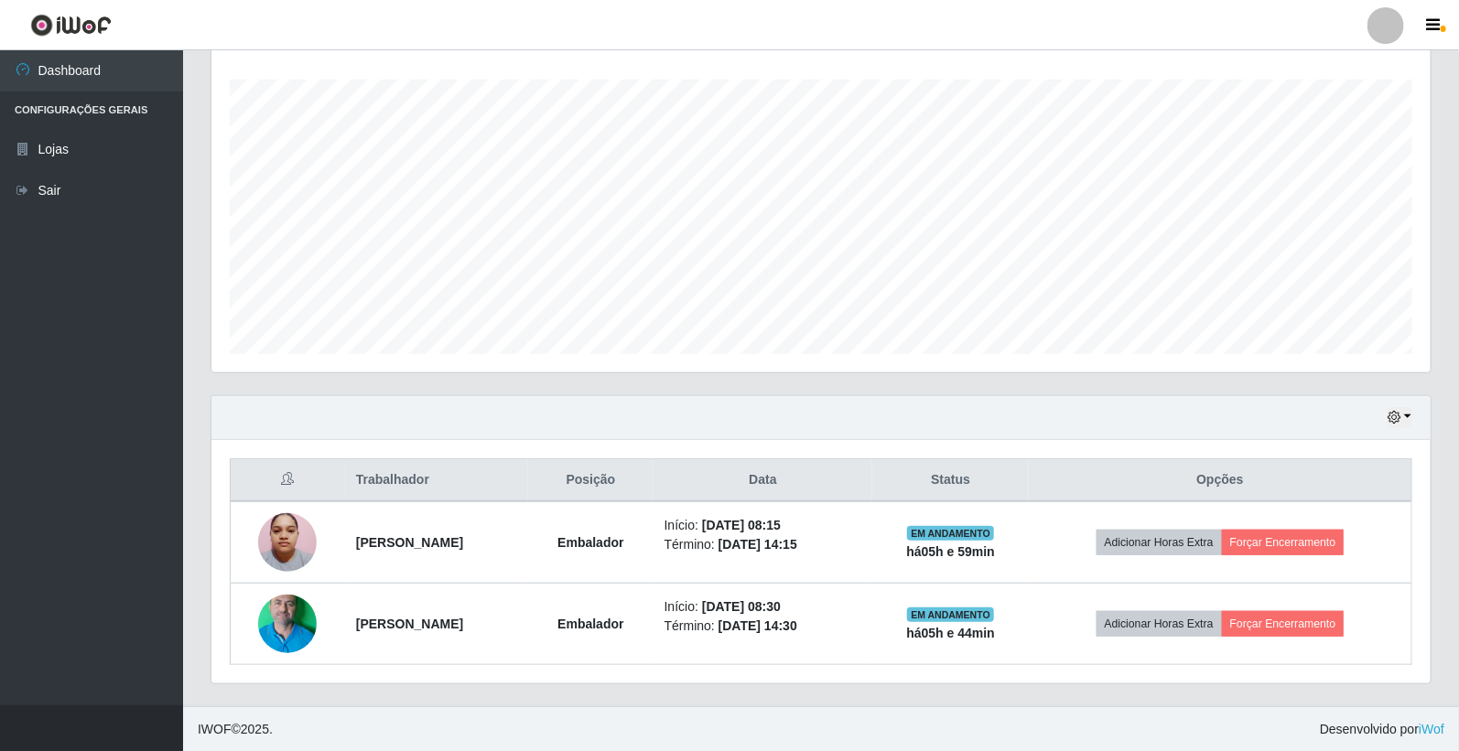
scroll to position [302, 0]
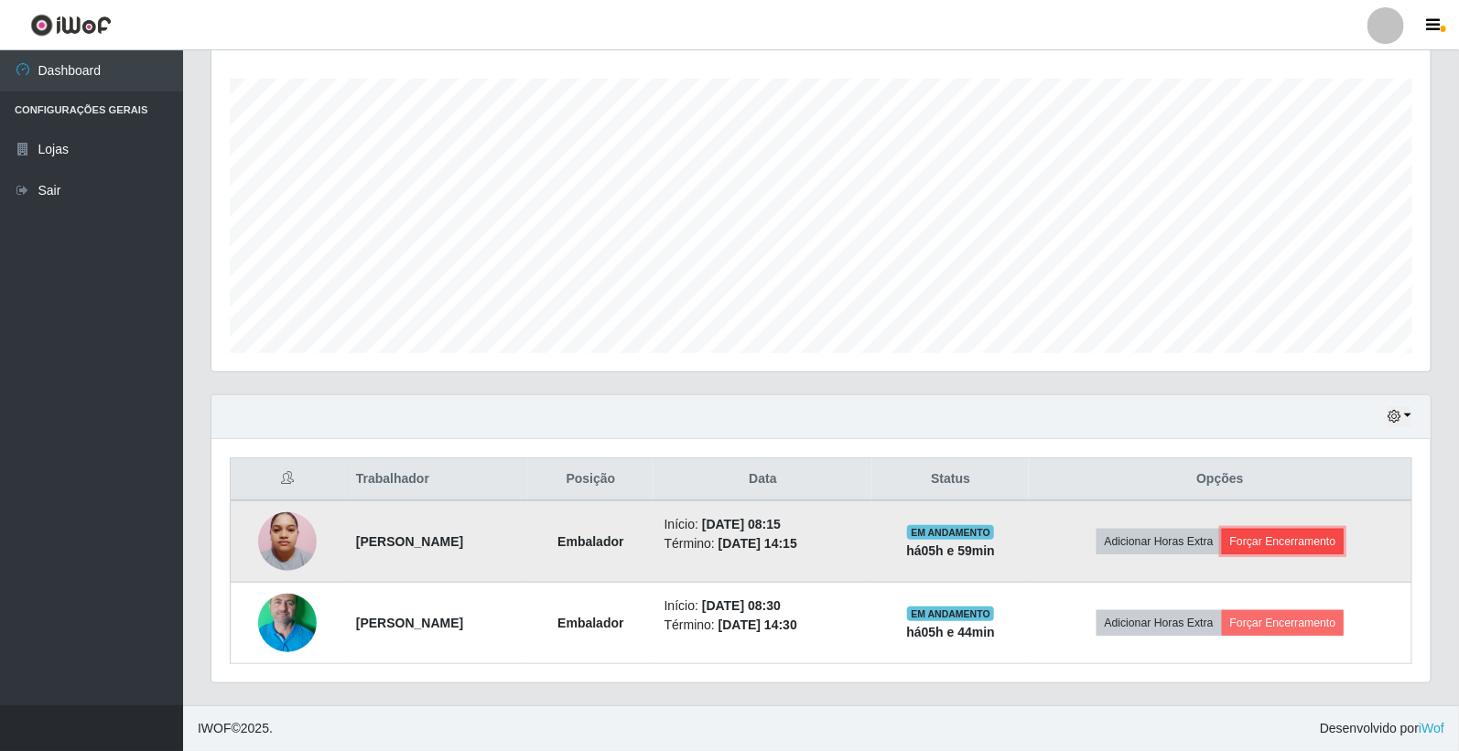
click at [1269, 533] on button "Forçar Encerramento" at bounding box center [1283, 542] width 123 height 26
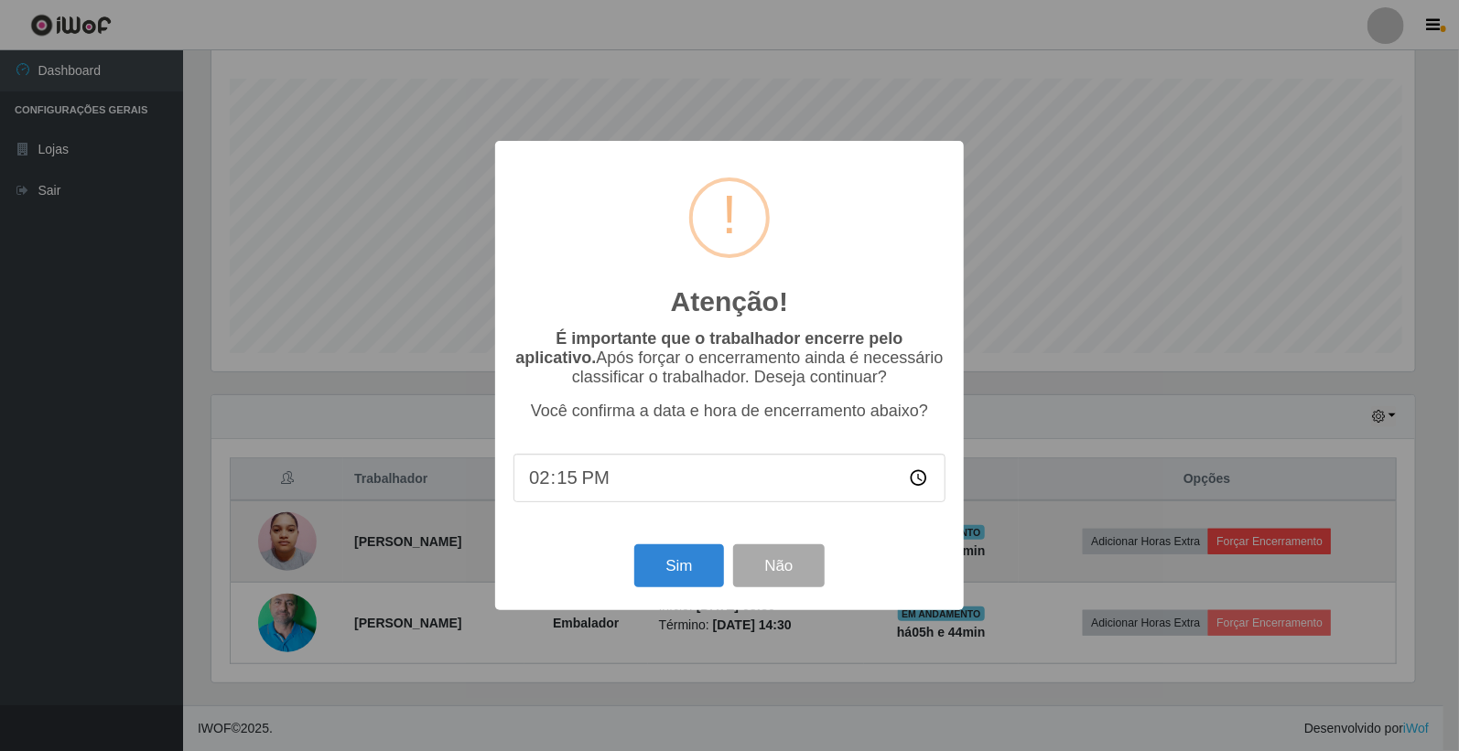
scroll to position [379, 1208]
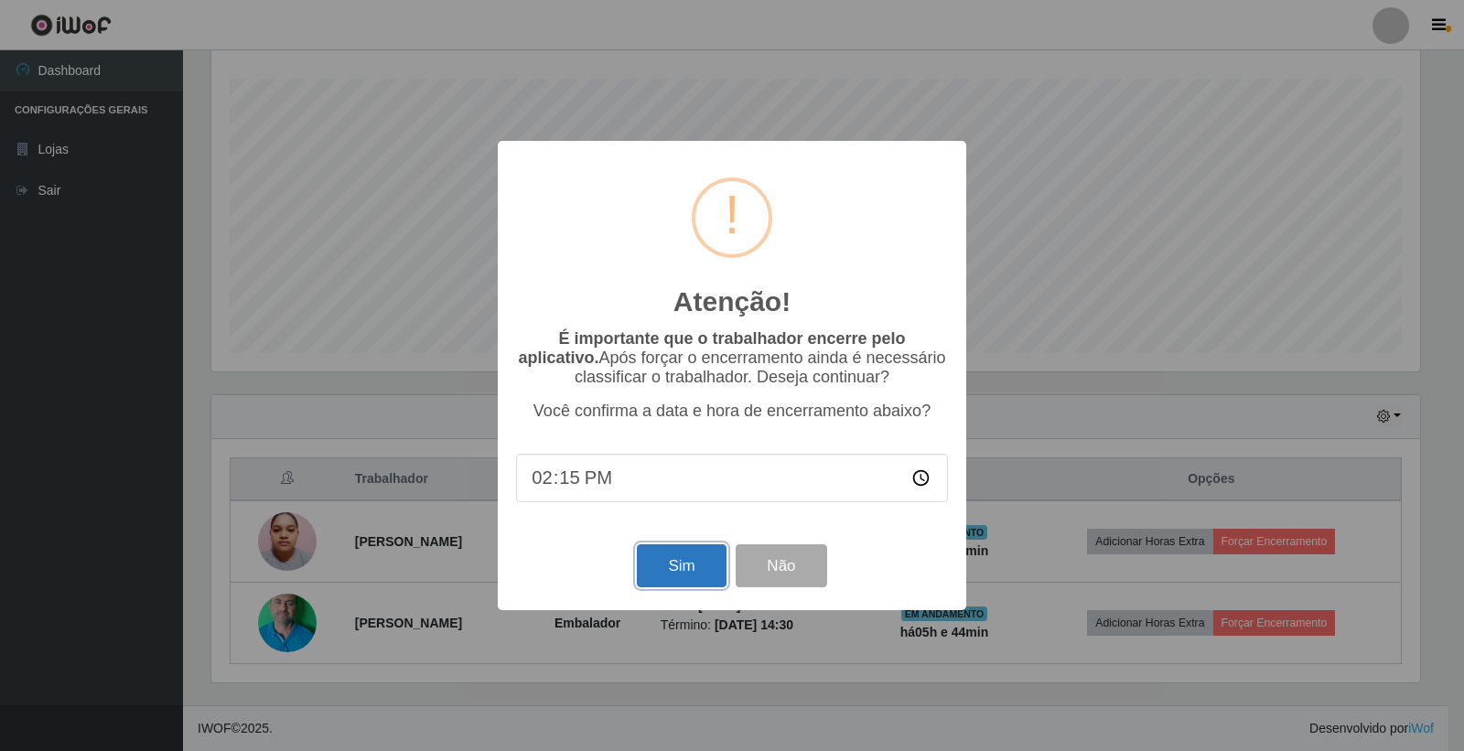
click at [668, 575] on button "Sim" at bounding box center [681, 566] width 89 height 43
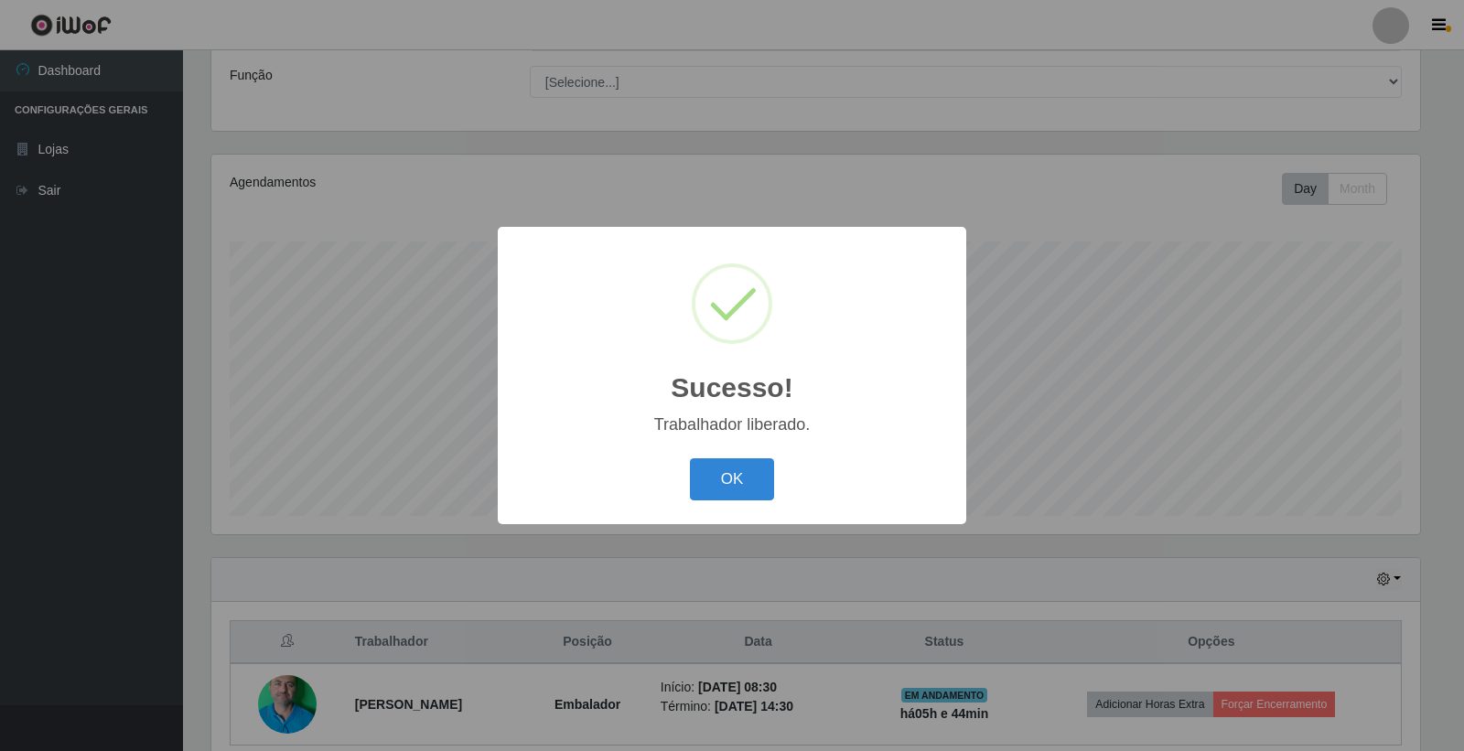
click at [718, 455] on div "OK Cancel" at bounding box center [732, 479] width 432 height 52
click at [730, 486] on button "OK" at bounding box center [732, 480] width 85 height 43
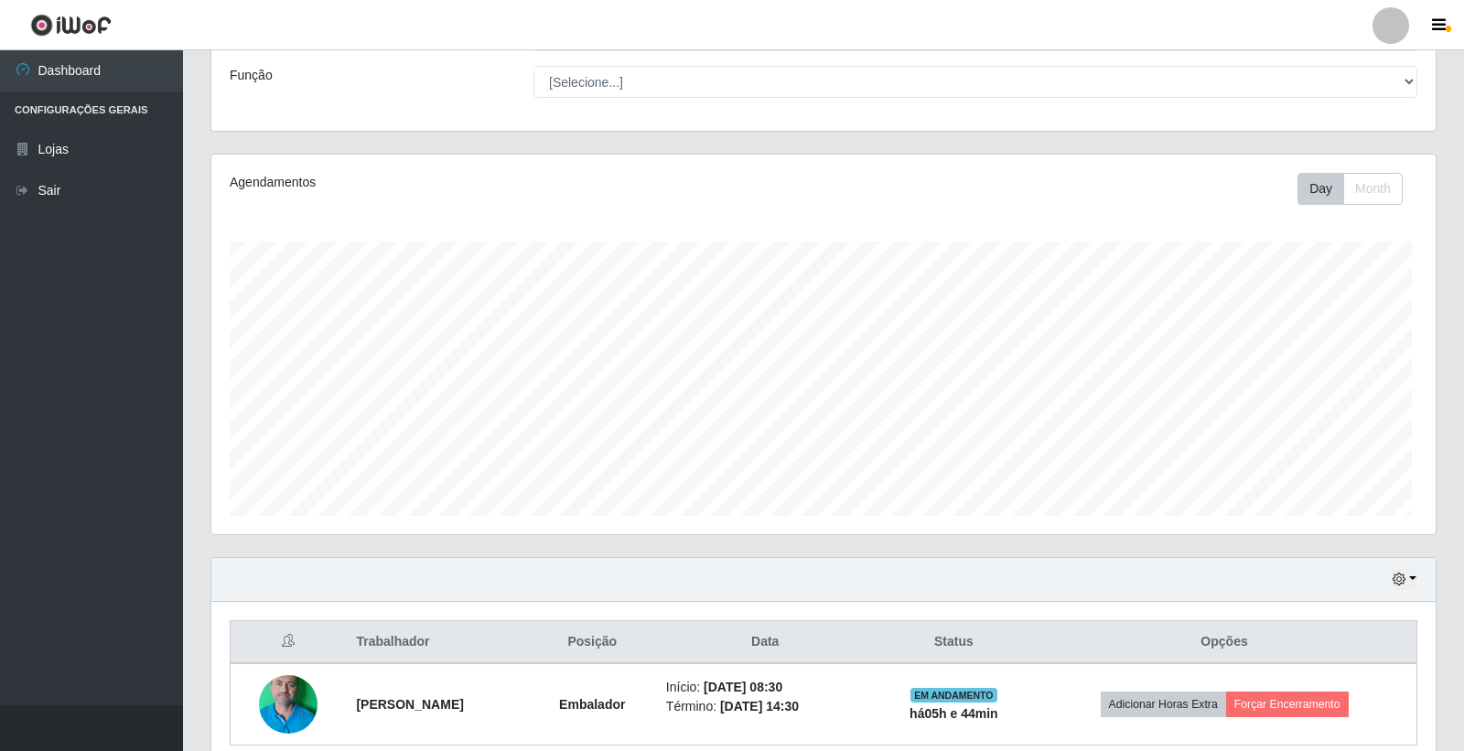
scroll to position [379, 1219]
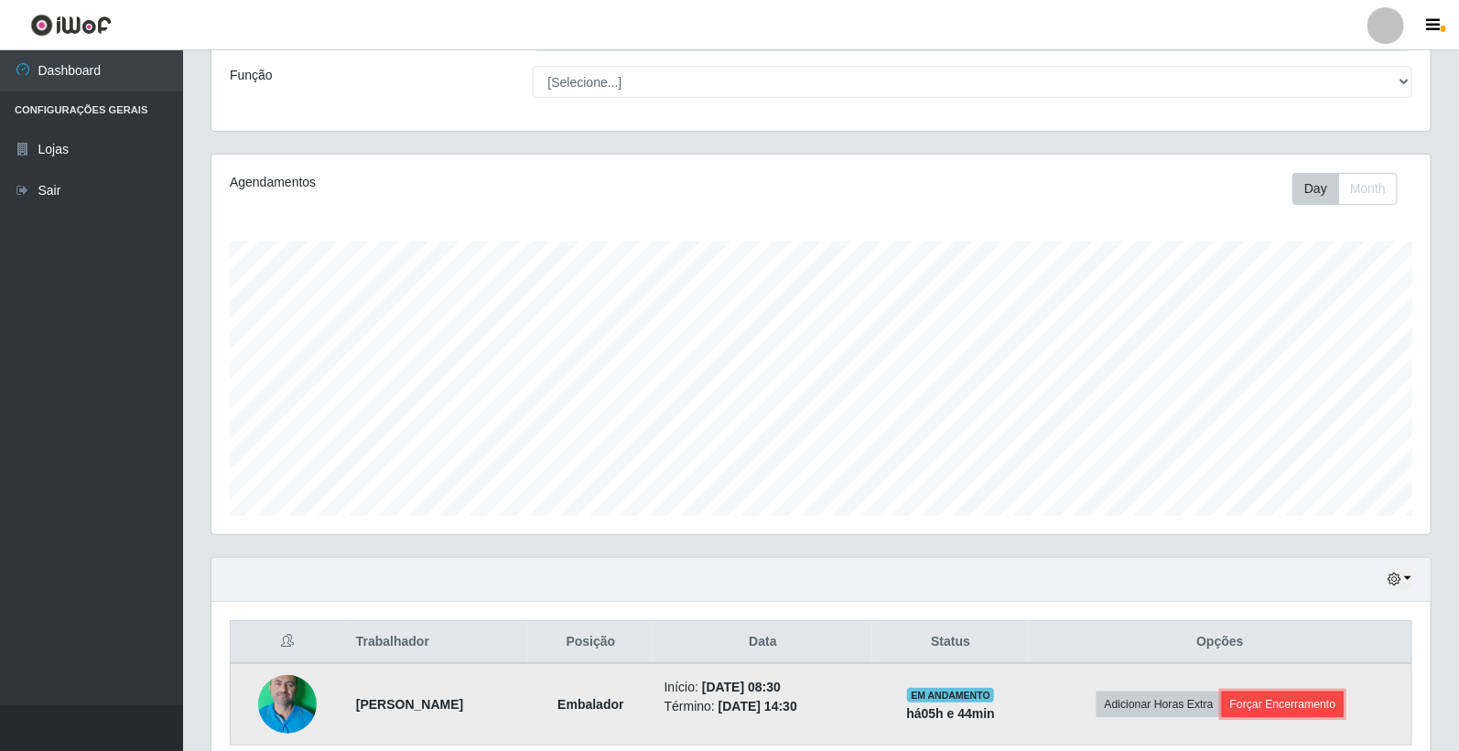
click at [1307, 708] on button "Forçar Encerramento" at bounding box center [1283, 705] width 123 height 26
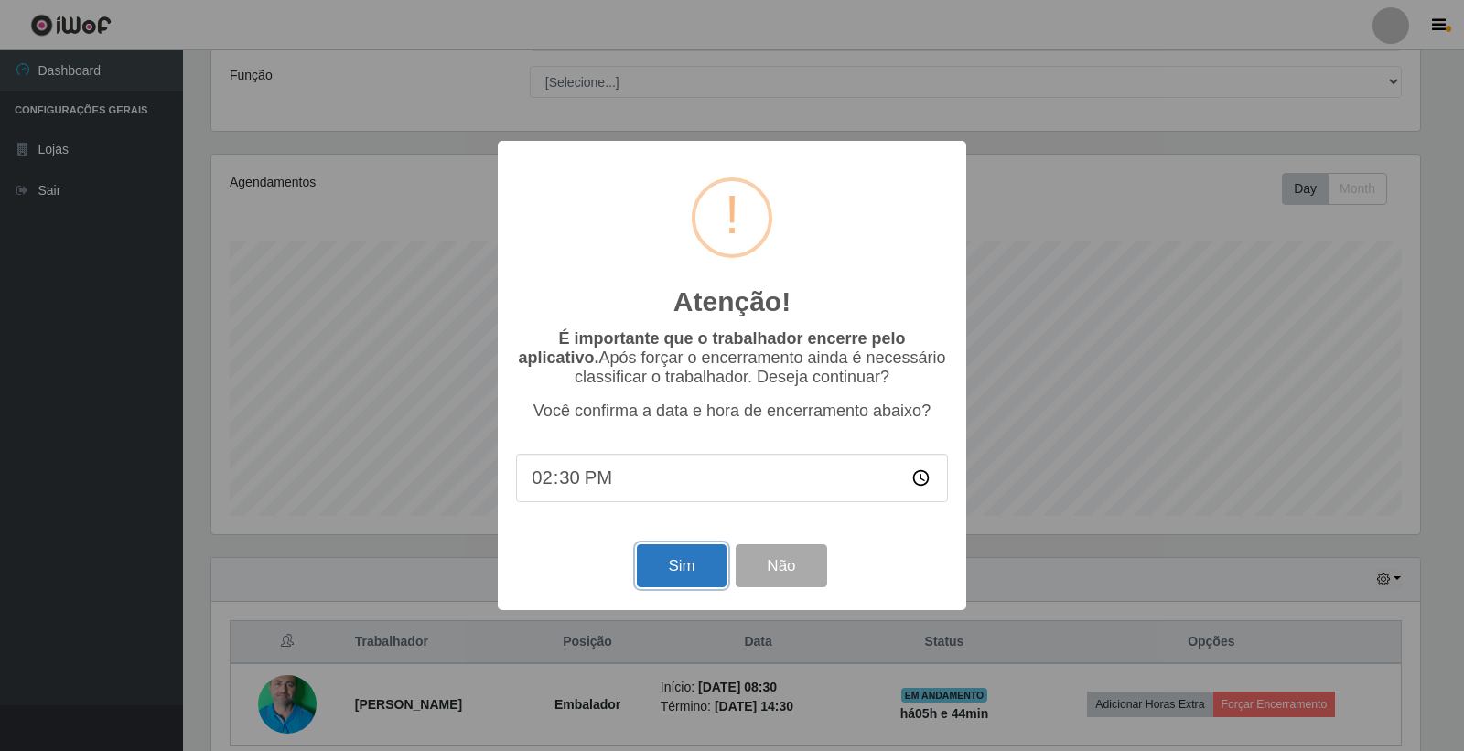
click at [672, 571] on button "Sim" at bounding box center [681, 566] width 89 height 43
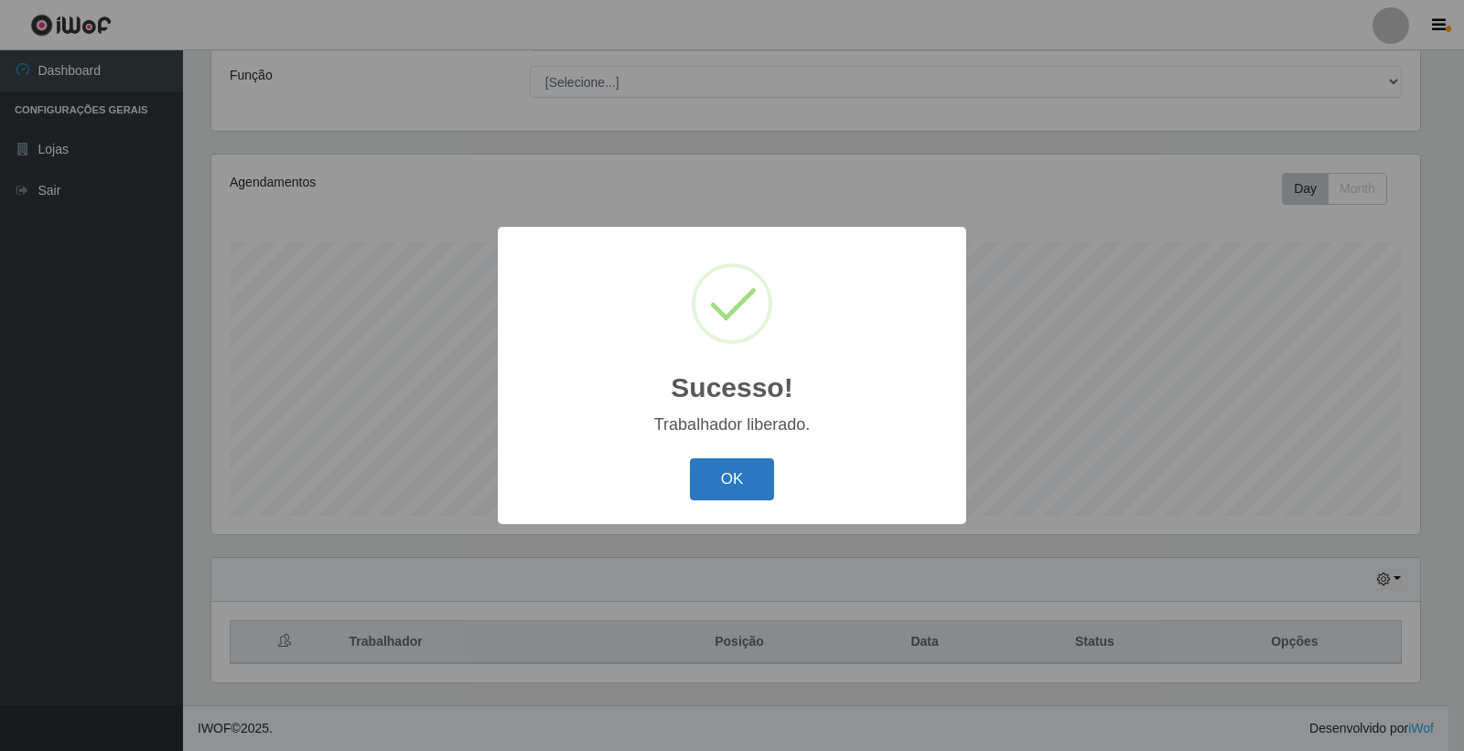
click at [726, 490] on button "OK" at bounding box center [732, 480] width 85 height 43
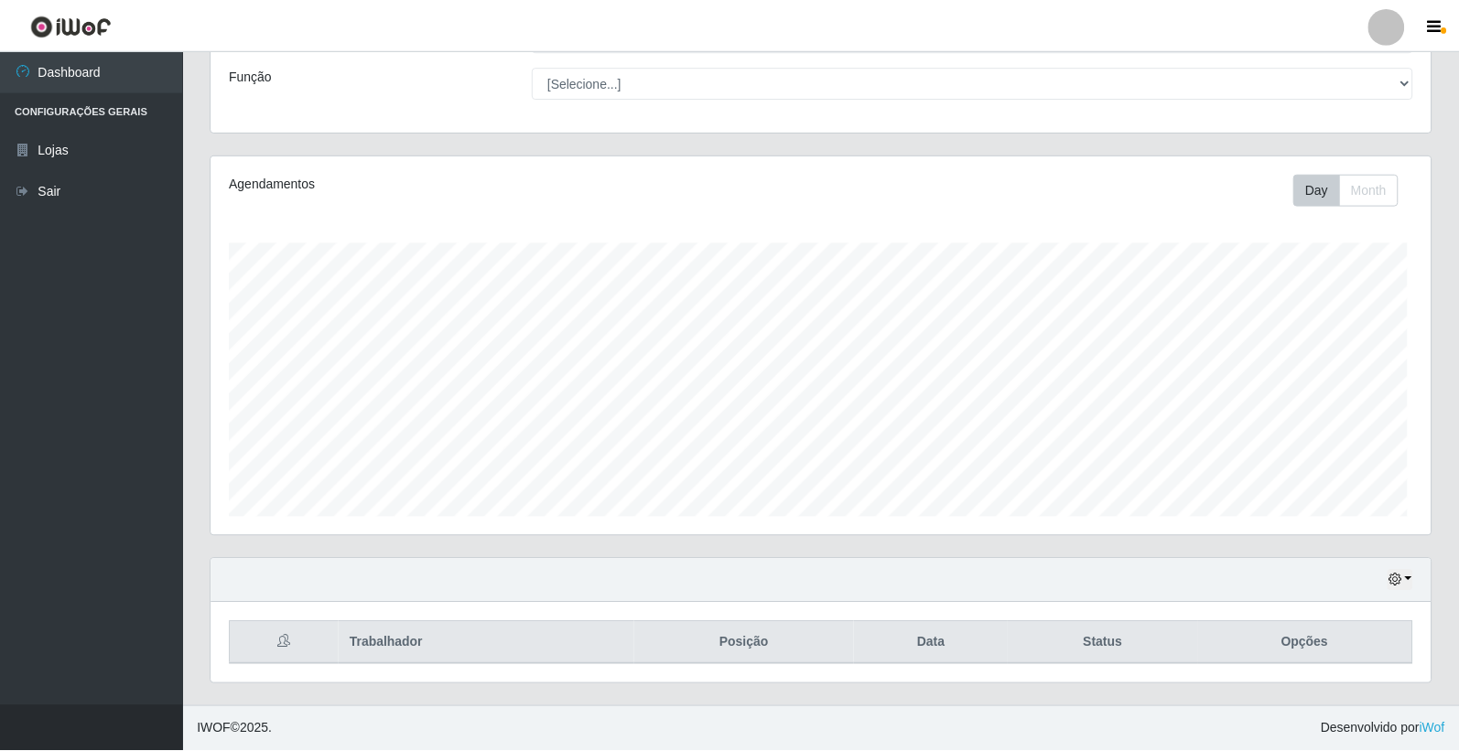
scroll to position [379, 1219]
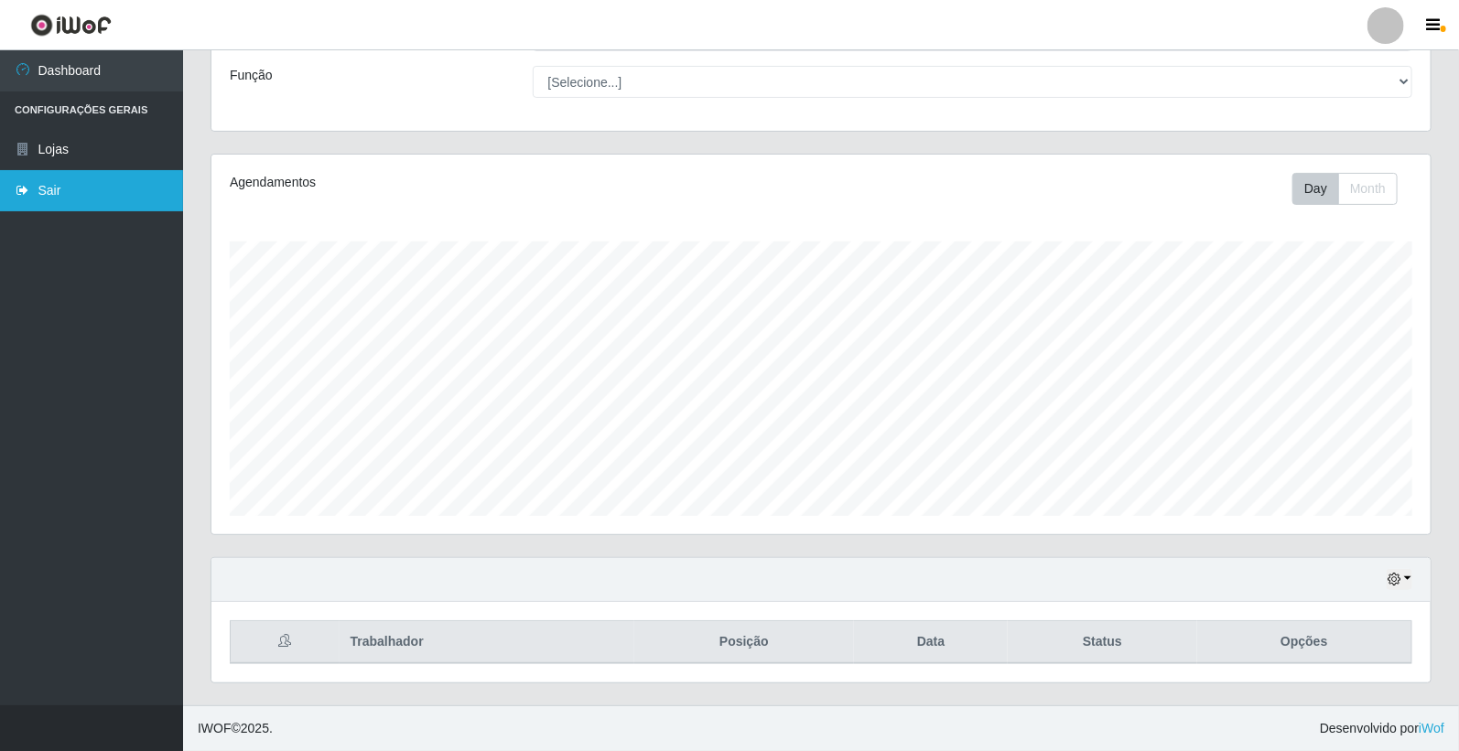
click at [49, 192] on link "Sair" at bounding box center [91, 190] width 183 height 41
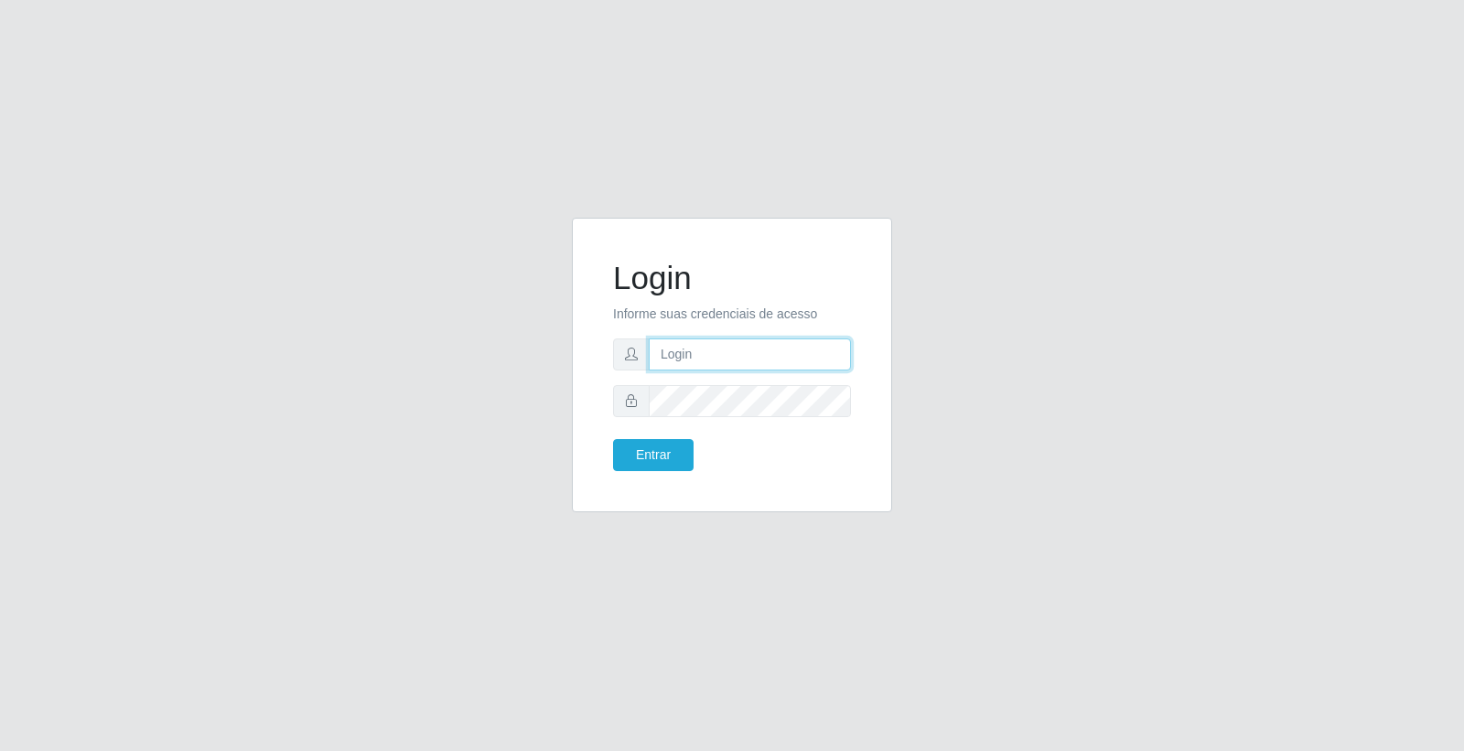
type input "[PERSON_NAME]"
